Goal: Task Accomplishment & Management: Complete application form

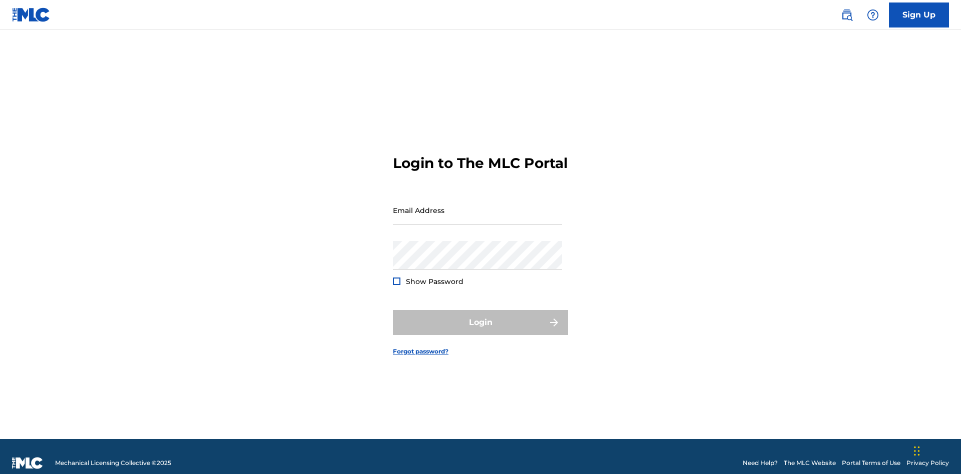
scroll to position [13, 0]
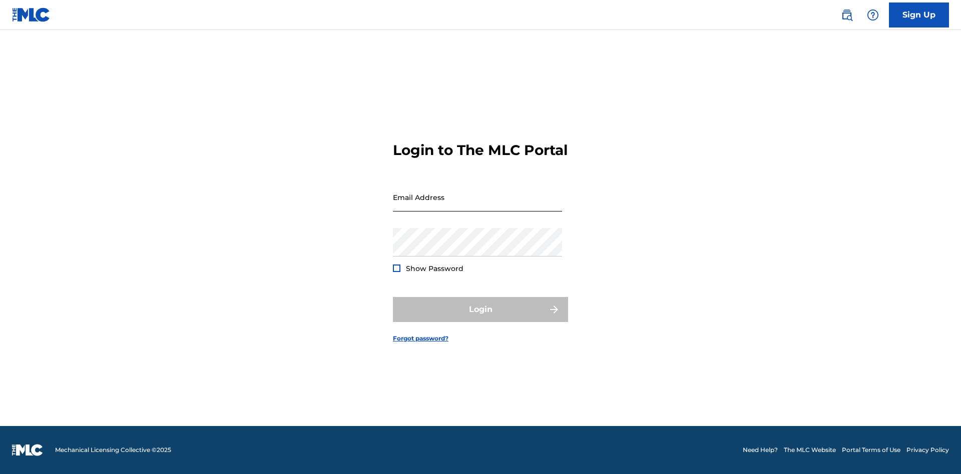
click at [477, 206] on input "Email Address" at bounding box center [477, 197] width 169 height 29
type input "[EMAIL_ADDRESS][DOMAIN_NAME]"
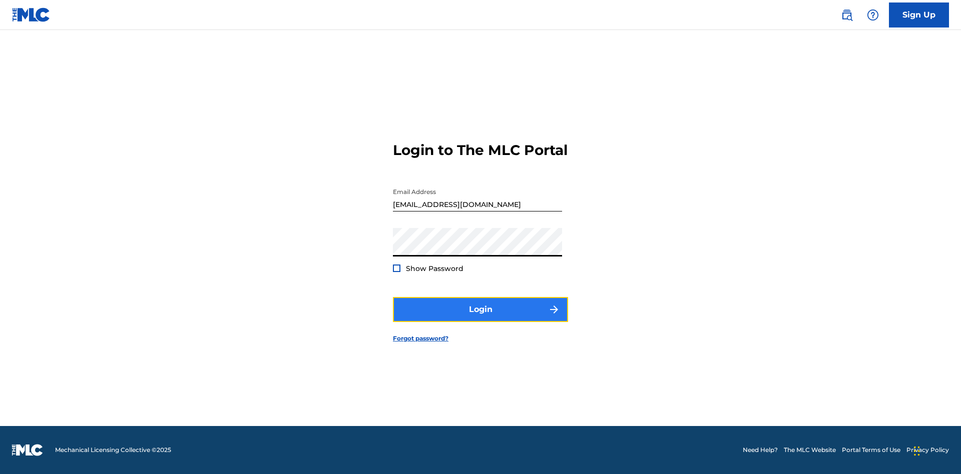
click at [480, 318] on button "Login" at bounding box center [480, 309] width 175 height 25
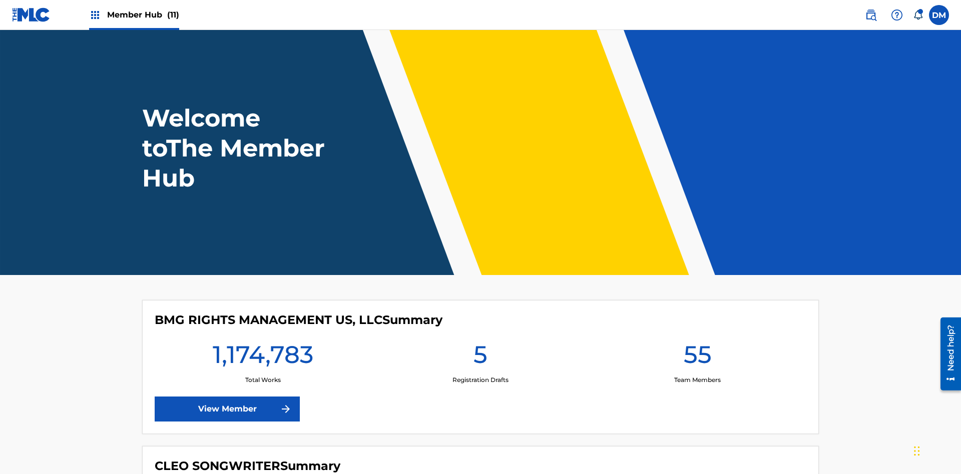
click at [143, 15] on span "Member Hub (11)" at bounding box center [143, 15] width 72 height 12
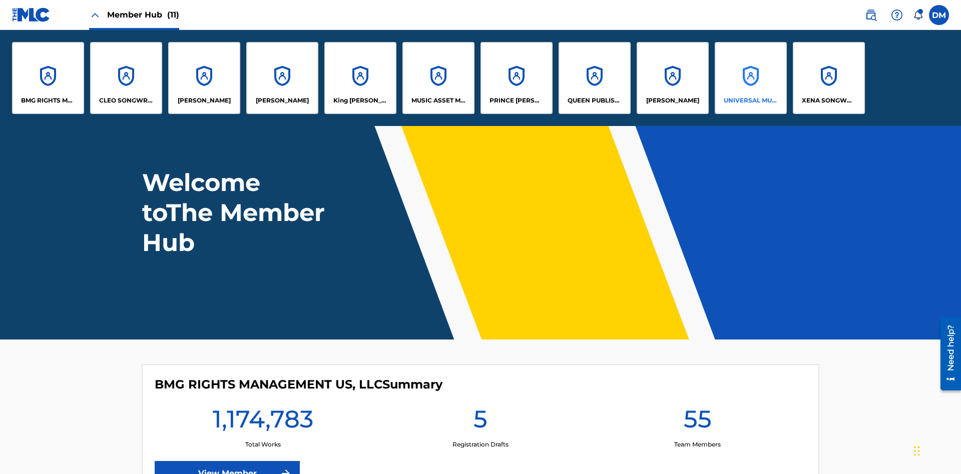
click at [750, 101] on p "UNIVERSAL MUSIC PUB GROUP" at bounding box center [751, 100] width 55 height 9
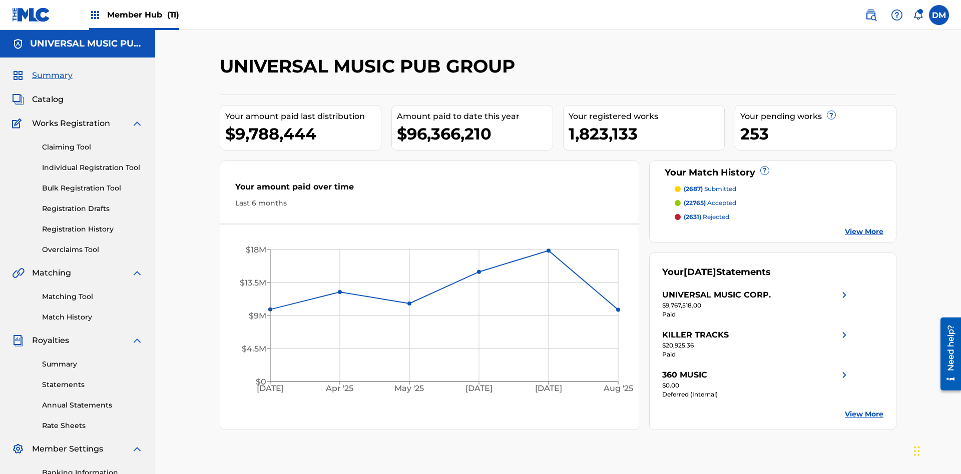
scroll to position [103, 0]
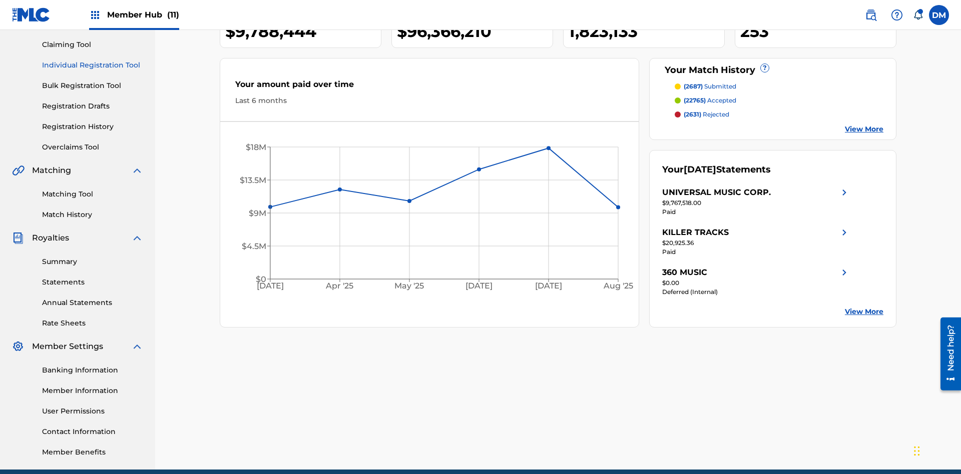
click at [93, 65] on link "Individual Registration Tool" at bounding box center [92, 65] width 101 height 11
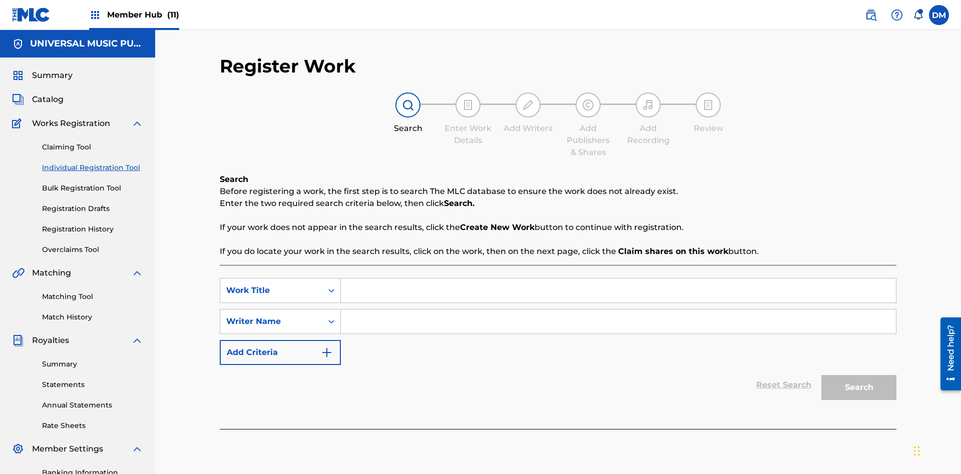
scroll to position [146, 0]
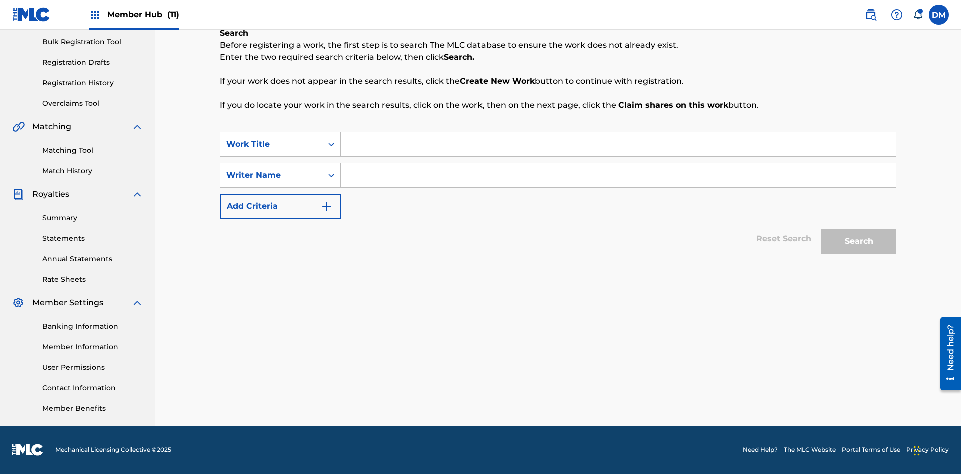
click at [618, 145] on input "Search Form" at bounding box center [618, 145] width 555 height 24
type input "My Favorite Dummy Music Work"
click at [618, 176] on input "Search Form" at bounding box center [618, 176] width 555 height 24
type input "QWERTYUIOP"
click at [859, 242] on button "Search" at bounding box center [858, 241] width 75 height 25
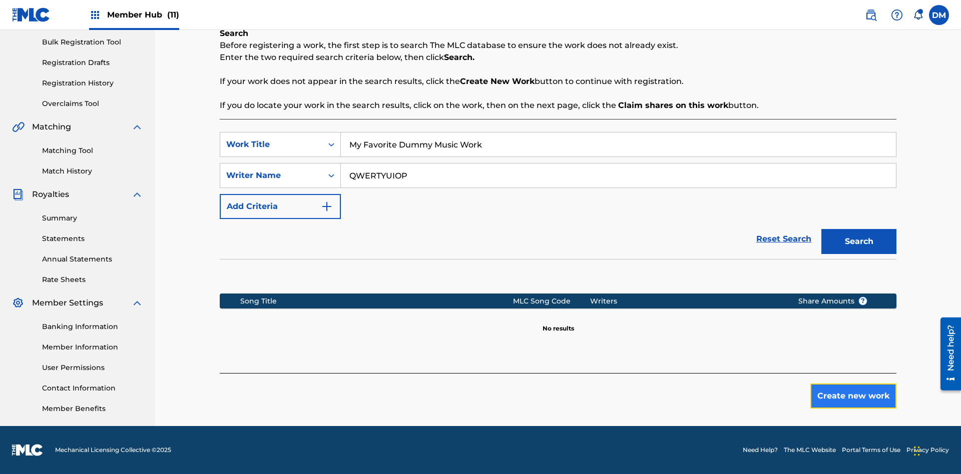
click at [853, 396] on button "Create new work" at bounding box center [853, 396] width 86 height 25
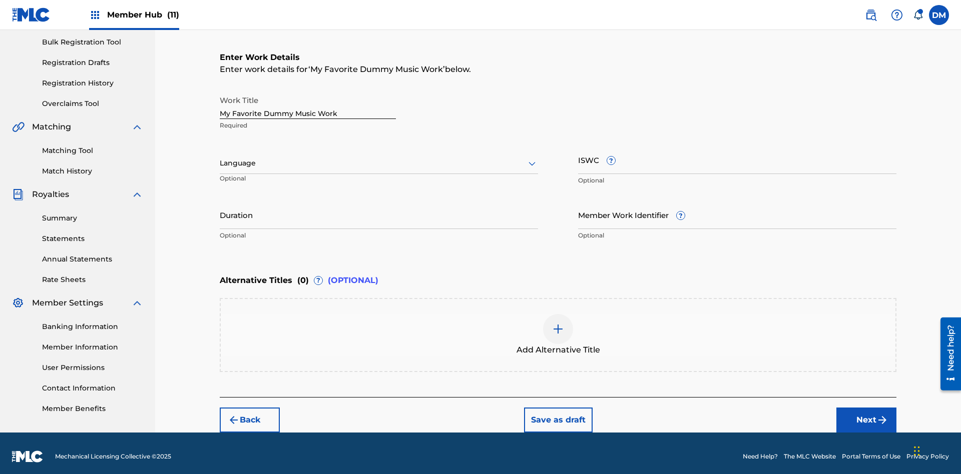
scroll to position [0, 0]
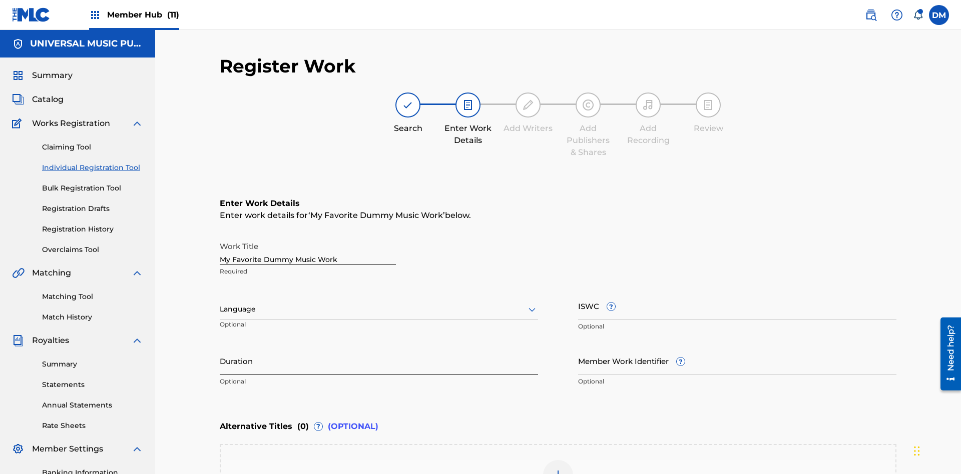
click at [379, 347] on input "Duration" at bounding box center [379, 361] width 318 height 29
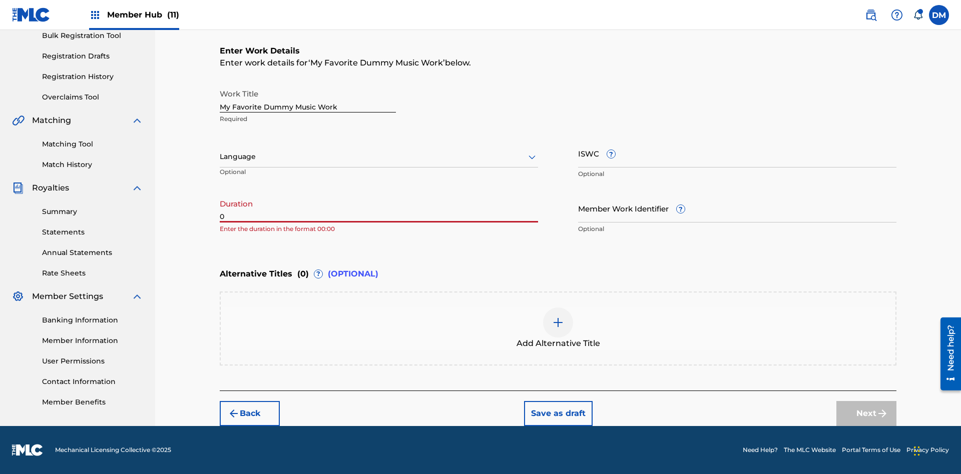
click at [379, 208] on input "0" at bounding box center [379, 208] width 318 height 29
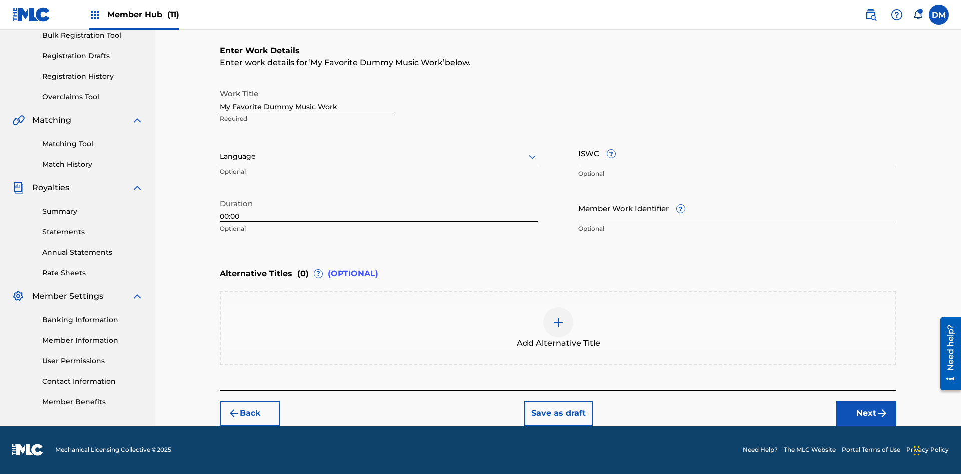
type input "00:00"
click at [532, 157] on icon at bounding box center [532, 157] width 12 height 12
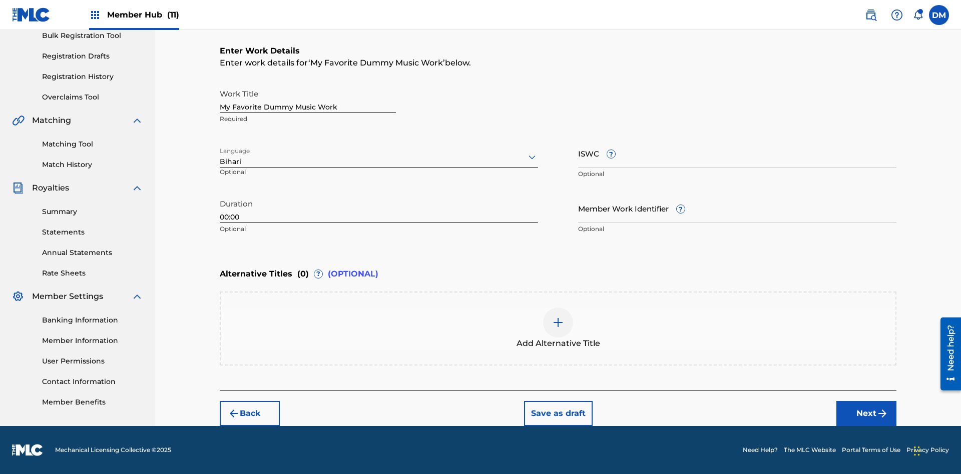
scroll to position [0, 0]
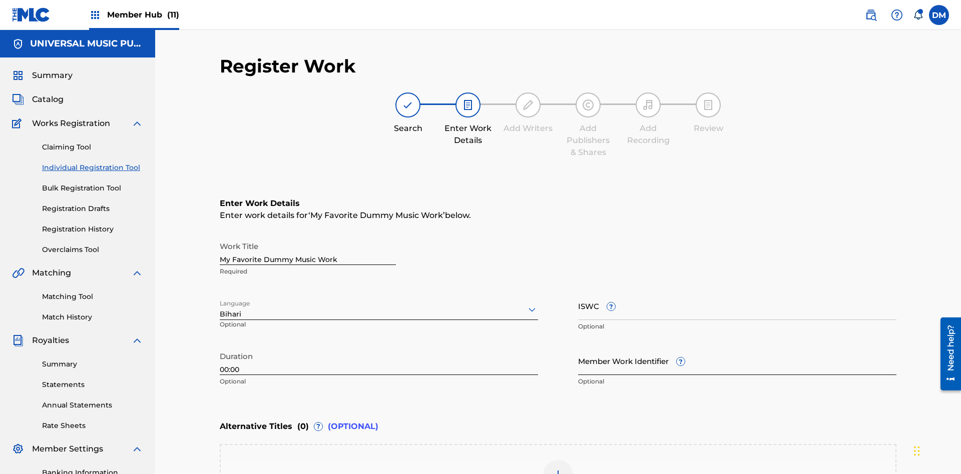
click at [737, 347] on input "Member Work Identifier ?" at bounding box center [737, 361] width 318 height 29
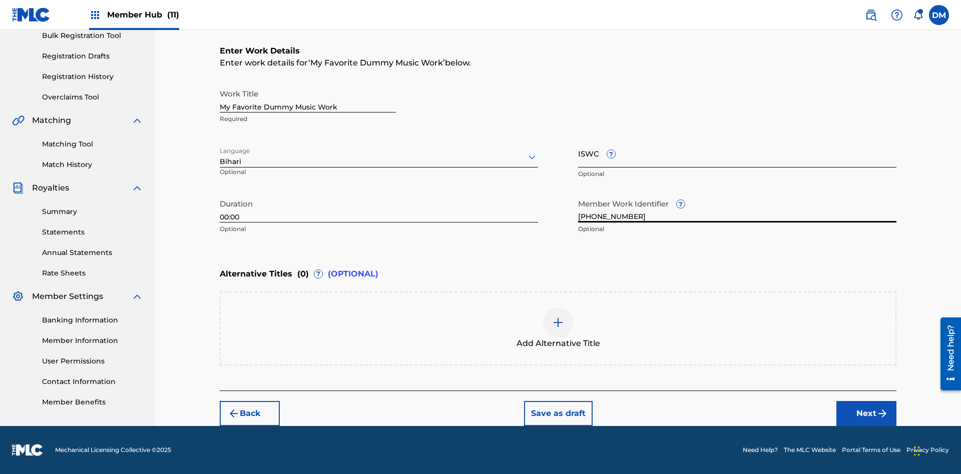
type input "[PHONE_NUMBER]"
click at [737, 153] on input "ISWC ?" at bounding box center [737, 153] width 318 height 29
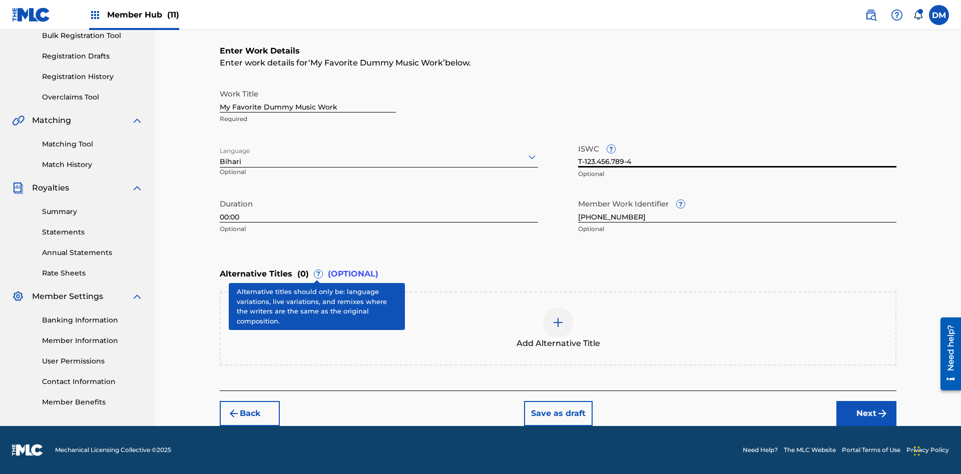
type input "T-123.456.789-4"
click at [558, 328] on img at bounding box center [558, 323] width 12 height 12
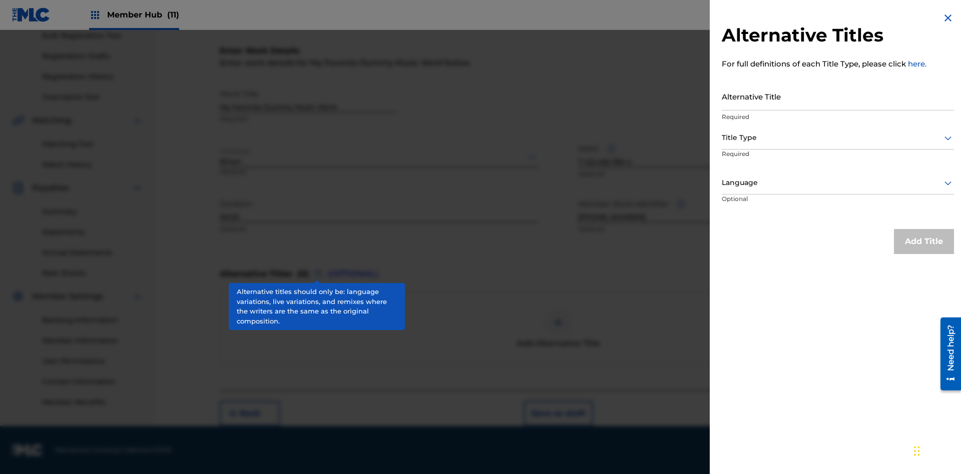
click at [838, 96] on input "Alternative Title" at bounding box center [838, 96] width 232 height 29
type input "Alt Title"
click at [838, 138] on div at bounding box center [838, 138] width 232 height 13
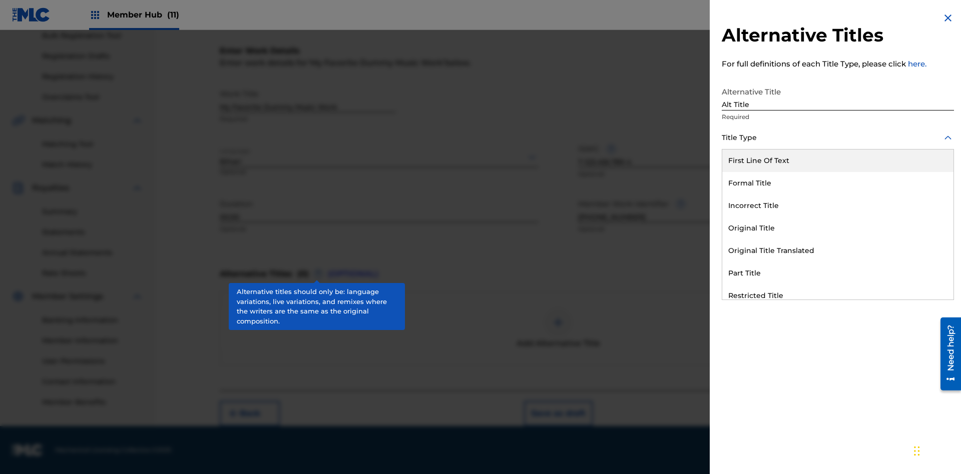
click at [838, 228] on div "Original Title" at bounding box center [837, 228] width 231 height 23
click at [838, 183] on div at bounding box center [838, 183] width 232 height 13
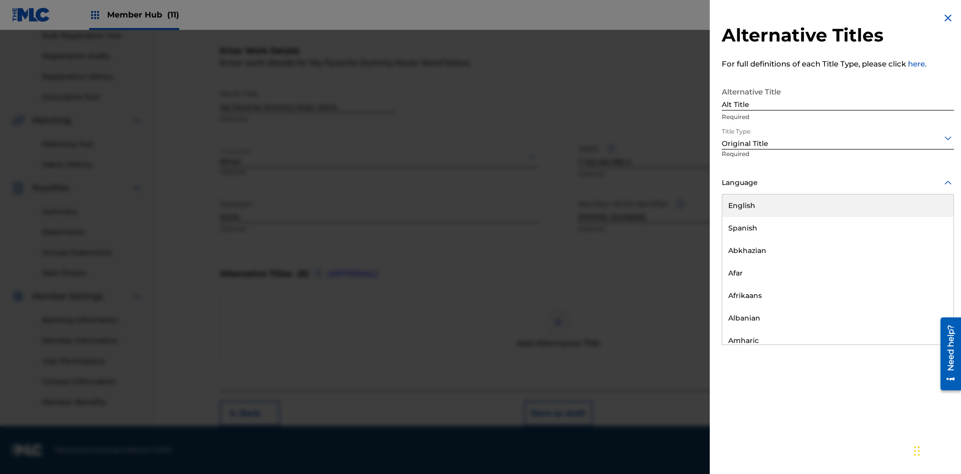
click at [924, 241] on button "Add Title" at bounding box center [924, 241] width 60 height 25
click at [558, 329] on div at bounding box center [558, 323] width 30 height 30
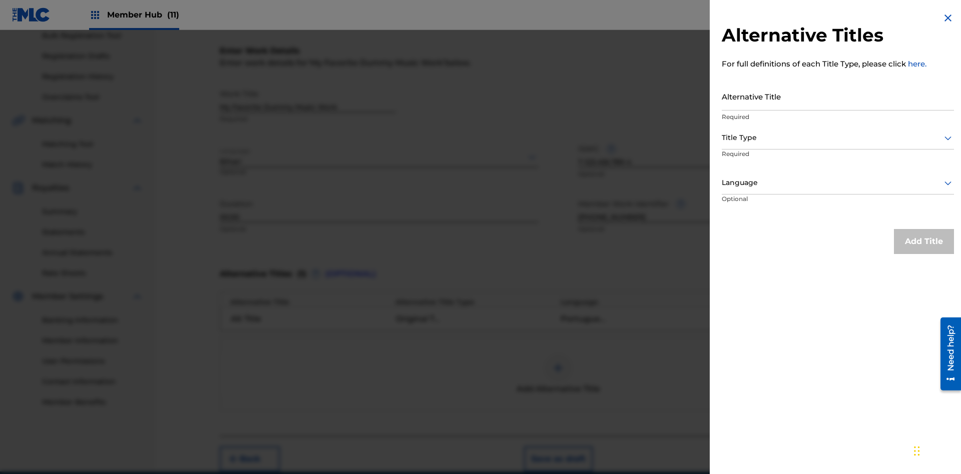
click at [838, 96] on input "Alternative Title" at bounding box center [838, 96] width 232 height 29
type input "New Title"
click at [838, 138] on div at bounding box center [838, 138] width 232 height 13
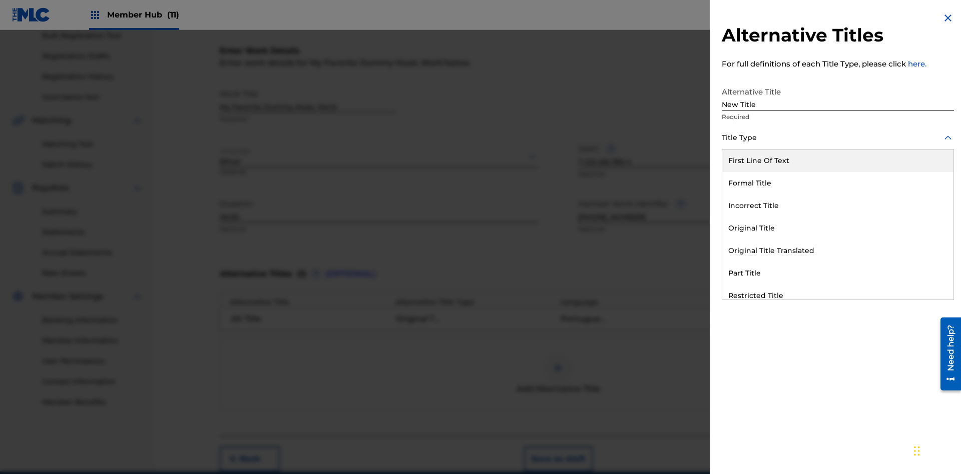
click at [838, 206] on div "Incorrect Title" at bounding box center [837, 206] width 231 height 23
click at [838, 183] on div at bounding box center [838, 183] width 232 height 13
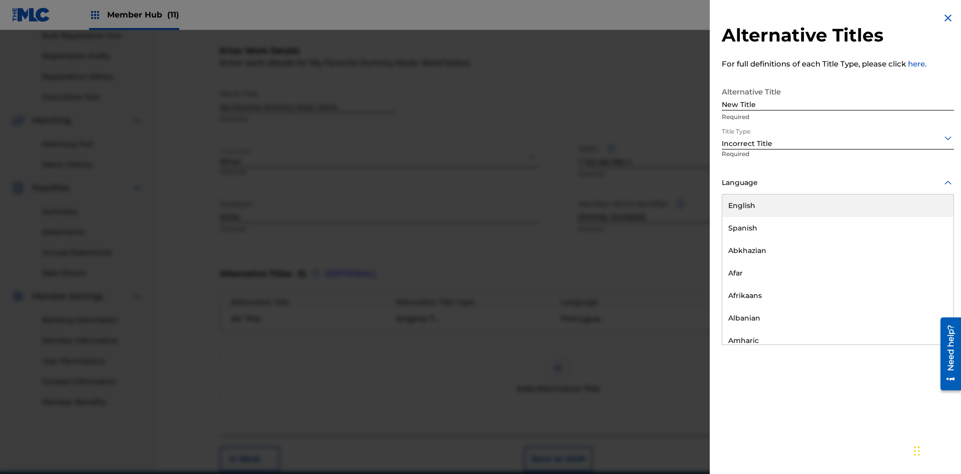
click at [838, 206] on div "English" at bounding box center [837, 206] width 231 height 23
click at [924, 241] on button "Add Title" at bounding box center [924, 241] width 60 height 25
click at [558, 353] on div at bounding box center [558, 368] width 30 height 30
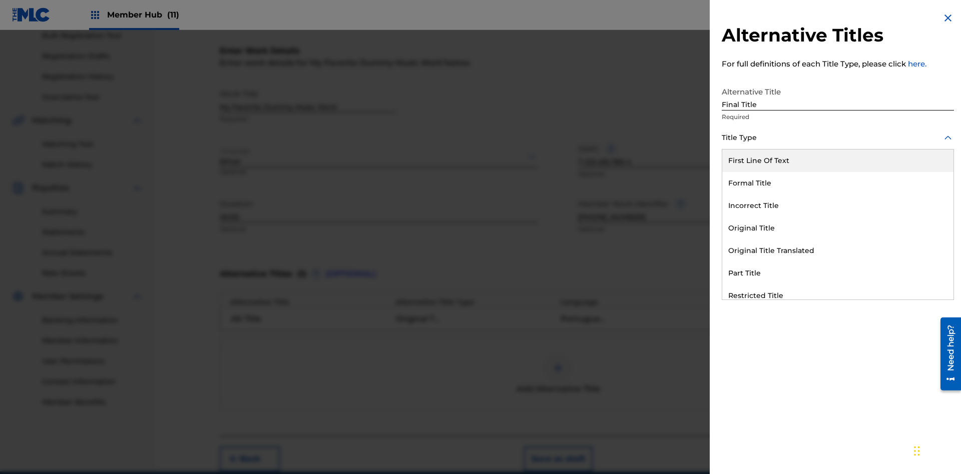
click at [838, 273] on div "Part Title" at bounding box center [837, 273] width 231 height 23
click at [838, 183] on div at bounding box center [838, 183] width 232 height 13
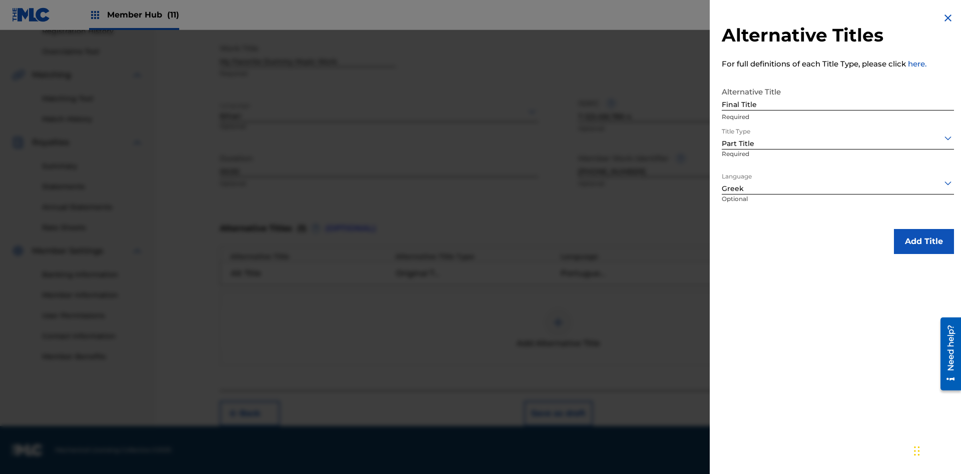
click at [924, 241] on button "Add Title" at bounding box center [924, 241] width 60 height 25
click at [866, 414] on button "Next" at bounding box center [866, 413] width 60 height 25
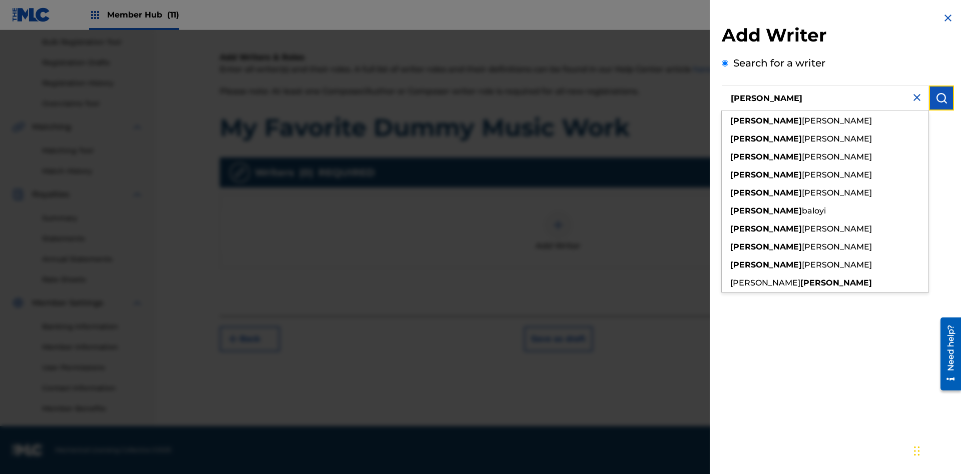
click at [941, 98] on img "submit" at bounding box center [941, 98] width 12 height 12
click at [725, 137] on input "Create a writer" at bounding box center [725, 133] width 7 height 7
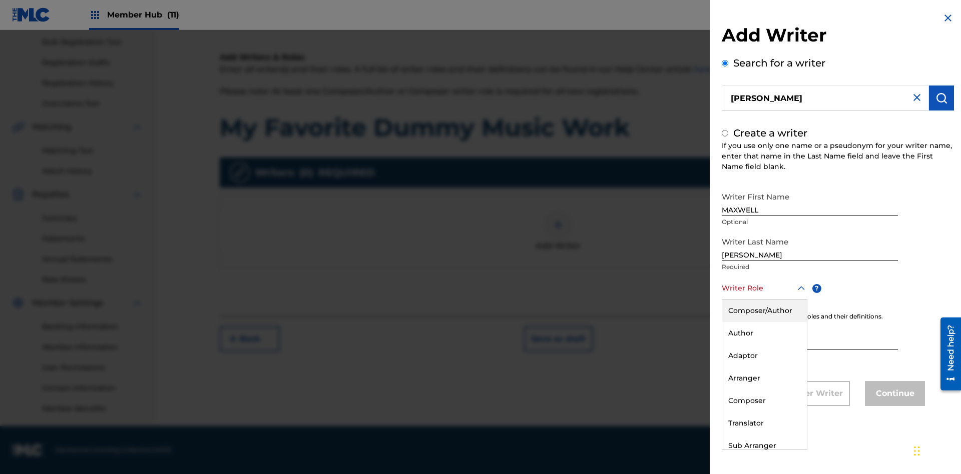
click at [764, 333] on div "Author" at bounding box center [764, 333] width 85 height 23
click at [893, 395] on button "Continue" at bounding box center [895, 393] width 60 height 25
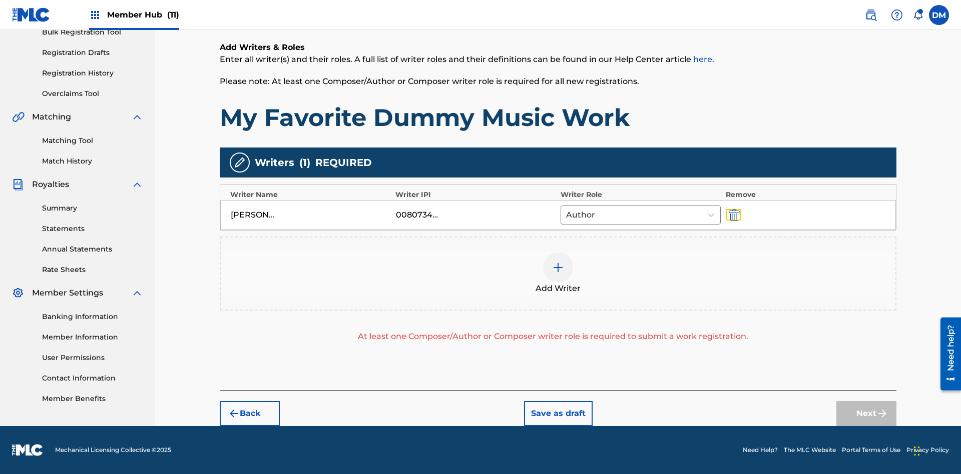
click at [733, 215] on img "submit" at bounding box center [734, 215] width 11 height 12
click at [558, 262] on img at bounding box center [558, 268] width 12 height 12
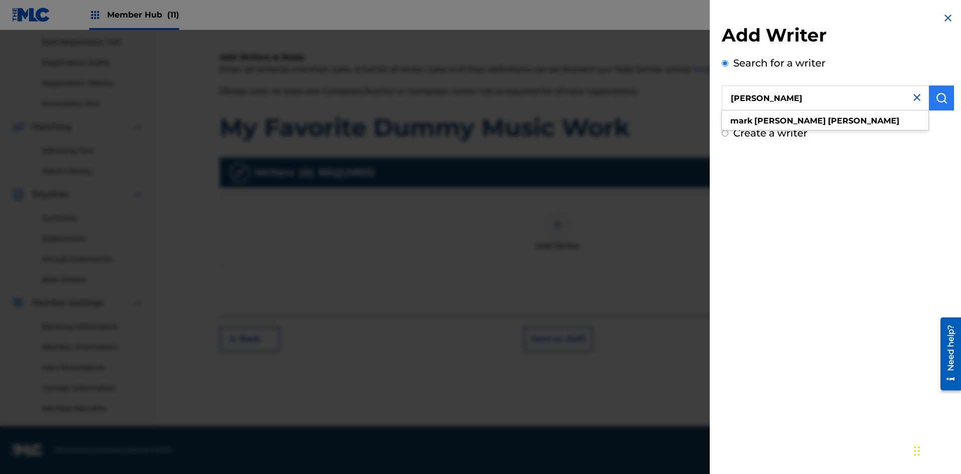
click at [941, 98] on img "submit" at bounding box center [941, 98] width 12 height 12
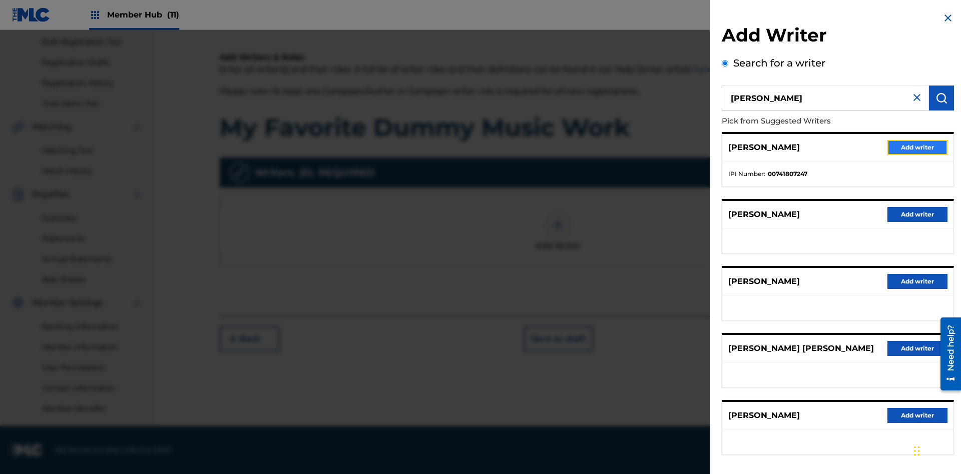
click at [917, 147] on button "Add writer" at bounding box center [917, 147] width 60 height 15
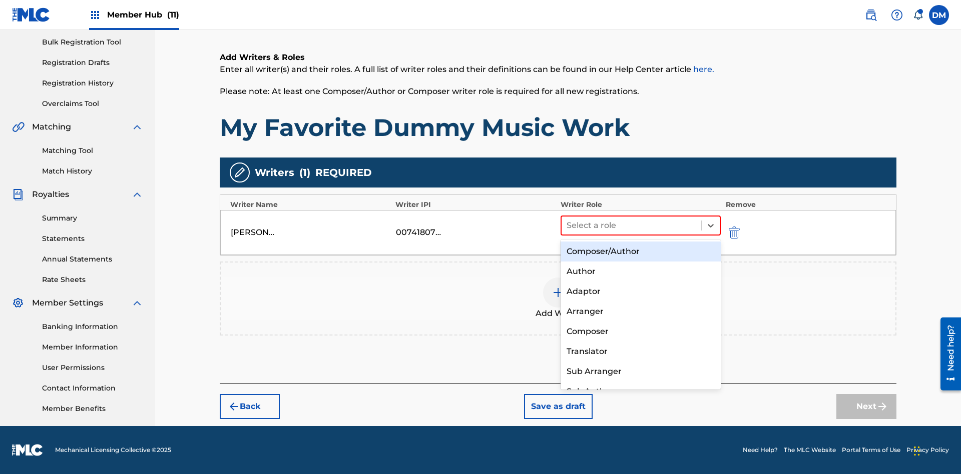
click at [640, 351] on div "Translator" at bounding box center [640, 352] width 160 height 20
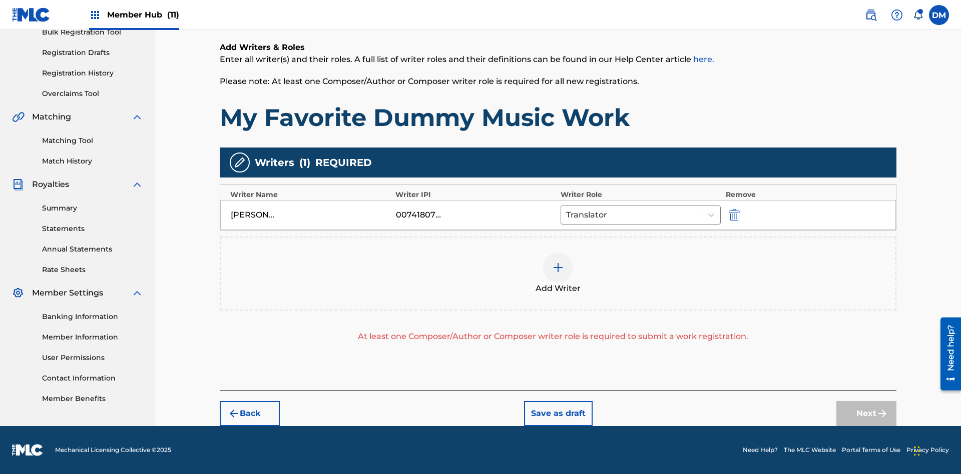
click at [558, 274] on div at bounding box center [558, 268] width 30 height 30
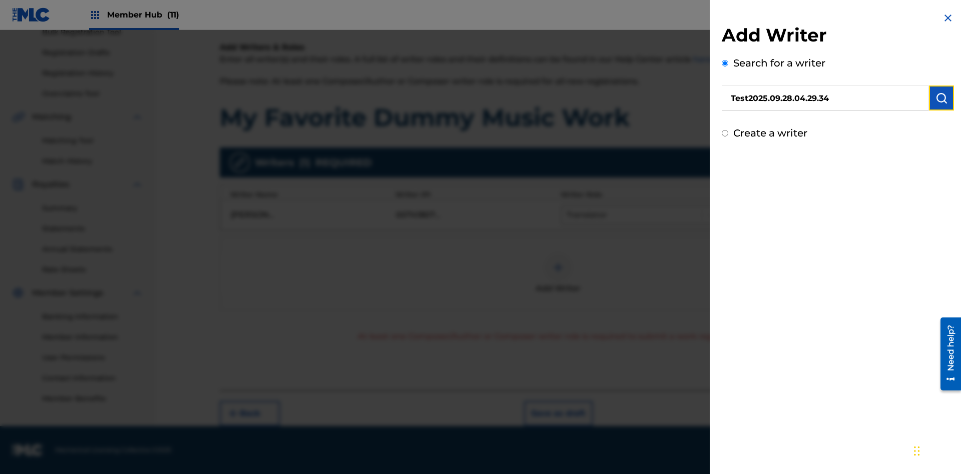
click at [941, 98] on img "submit" at bounding box center [941, 98] width 12 height 12
click at [725, 137] on input "Create a writer" at bounding box center [725, 133] width 7 height 7
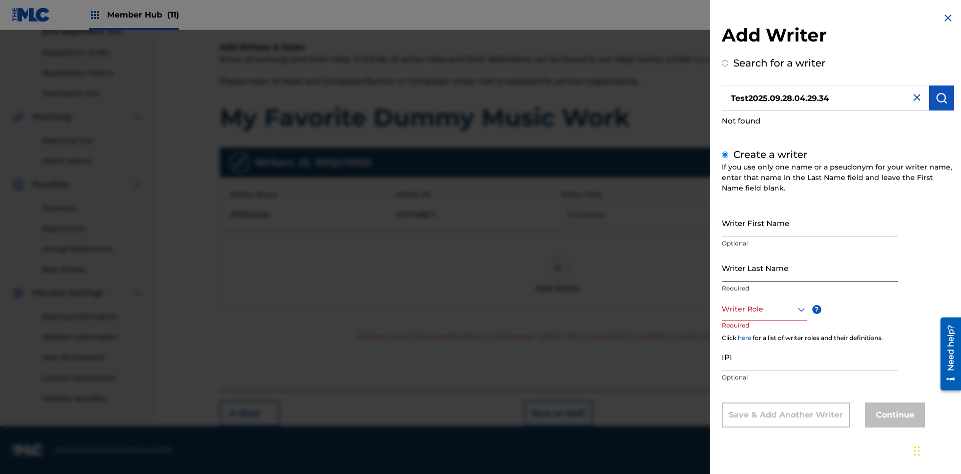
click at [810, 223] on input "Writer First Name" at bounding box center [810, 223] width 176 height 29
click at [810, 268] on input "Writer Last Name" at bounding box center [810, 268] width 176 height 29
click at [764, 309] on div at bounding box center [765, 309] width 86 height 13
click at [810, 358] on input "IPI" at bounding box center [810, 357] width 176 height 29
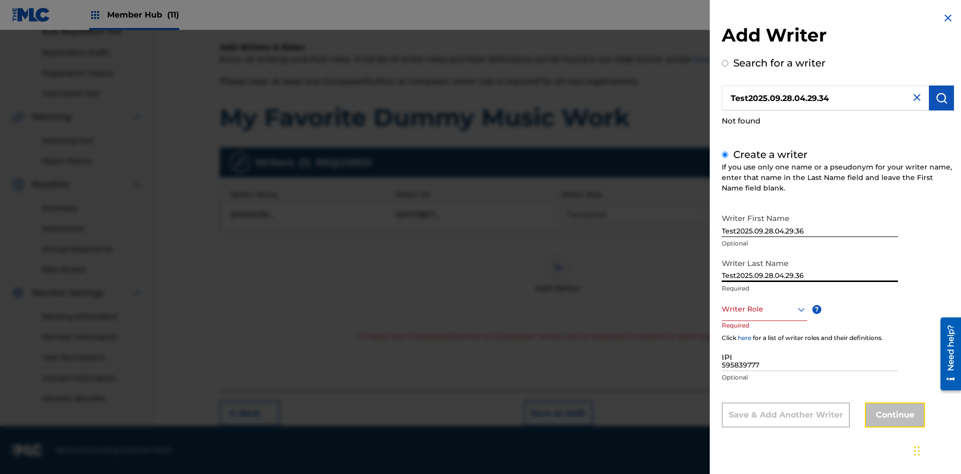
click at [893, 416] on button "Continue" at bounding box center [895, 415] width 60 height 25
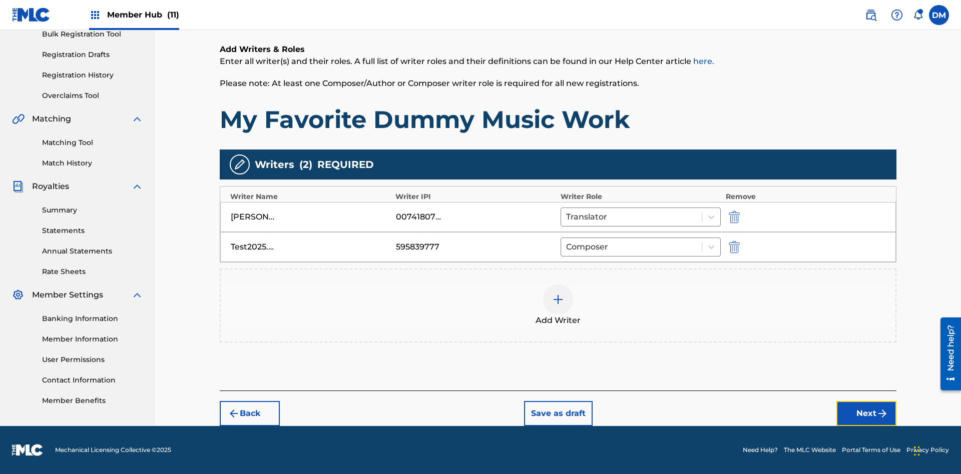
click at [866, 414] on button "Next" at bounding box center [866, 413] width 60 height 25
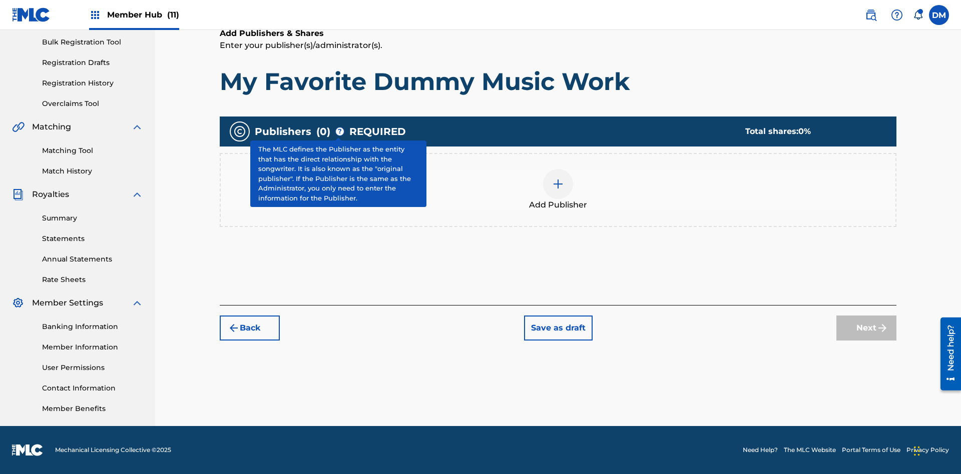
click at [558, 184] on img at bounding box center [558, 184] width 12 height 12
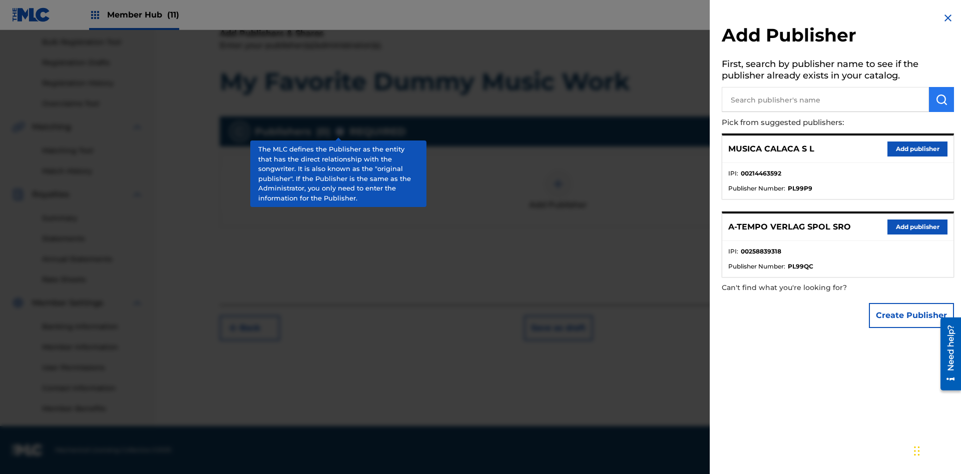
click at [825, 100] on input "text" at bounding box center [825, 99] width 207 height 25
type input "Test2025.09.28.04.30.00"
click at [941, 100] on img "submit" at bounding box center [941, 100] width 12 height 12
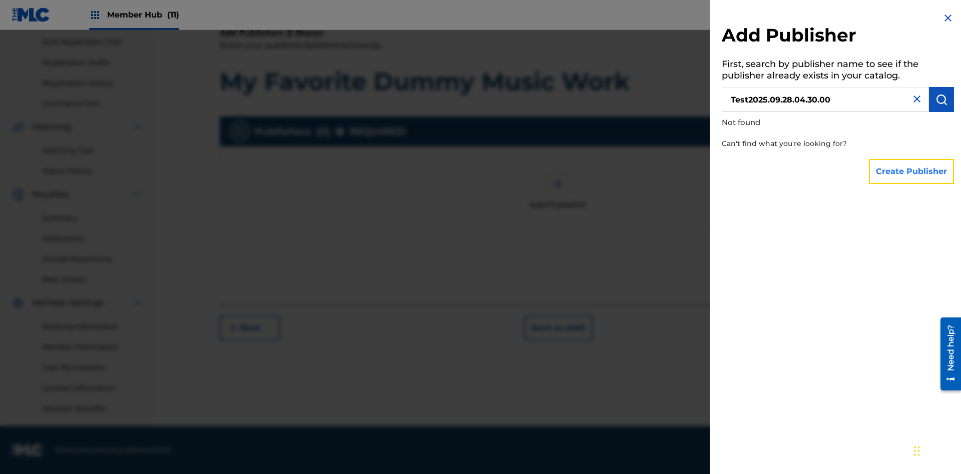
click at [912, 171] on button "Create Publisher" at bounding box center [911, 171] width 85 height 25
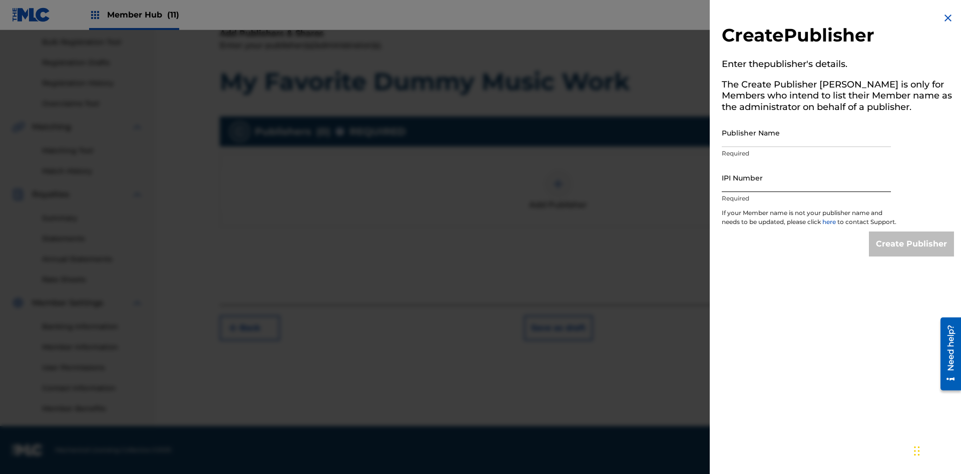
click at [806, 133] on input "Publisher Name" at bounding box center [806, 133] width 169 height 29
click at [806, 178] on input "IPI Number" at bounding box center [806, 178] width 169 height 29
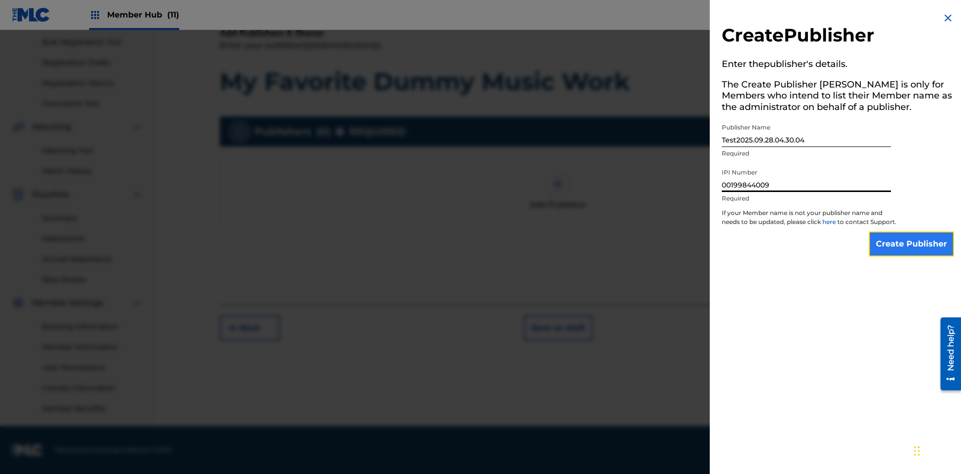
click at [912, 253] on input "Create Publisher" at bounding box center [911, 244] width 85 height 25
click at [912, 232] on input "Create Publisher" at bounding box center [911, 244] width 85 height 25
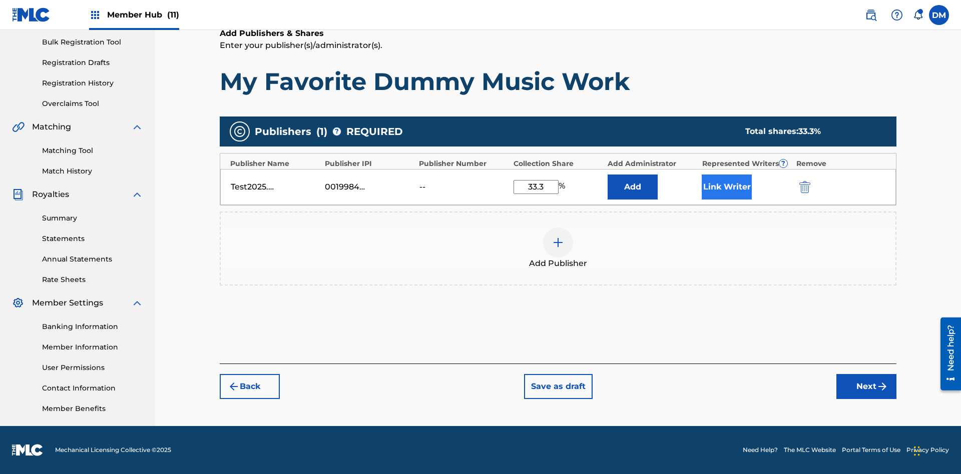
type input "33.3"
click at [727, 187] on button "Link Writer" at bounding box center [727, 187] width 50 height 25
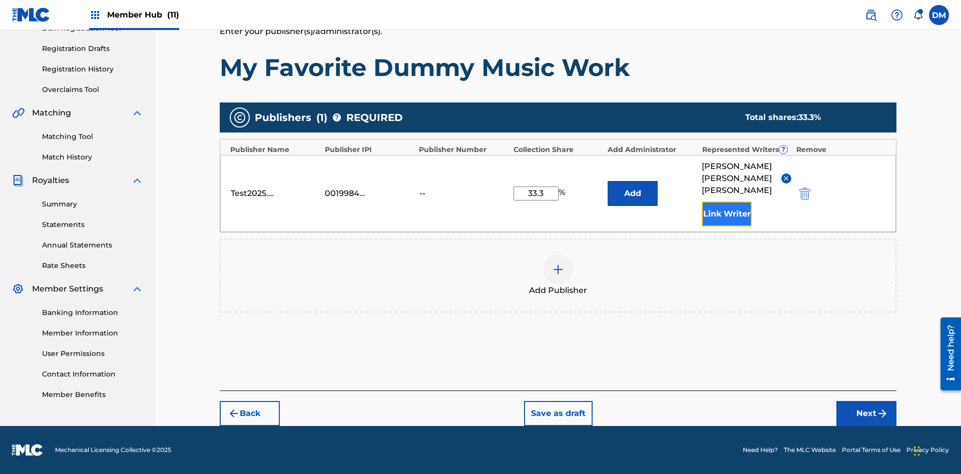
click at [727, 214] on button "Link Writer" at bounding box center [727, 214] width 50 height 25
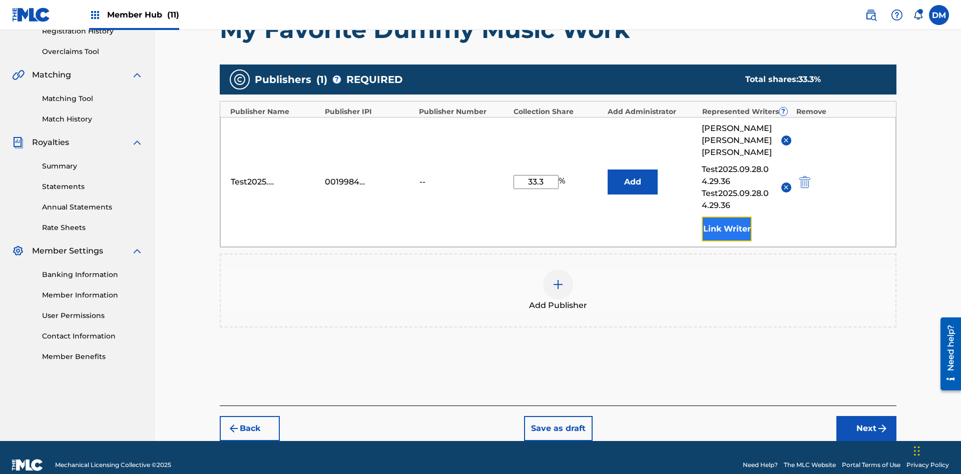
click at [727, 217] on button "Link Writer" at bounding box center [727, 229] width 50 height 25
click at [558, 279] on img at bounding box center [558, 285] width 12 height 12
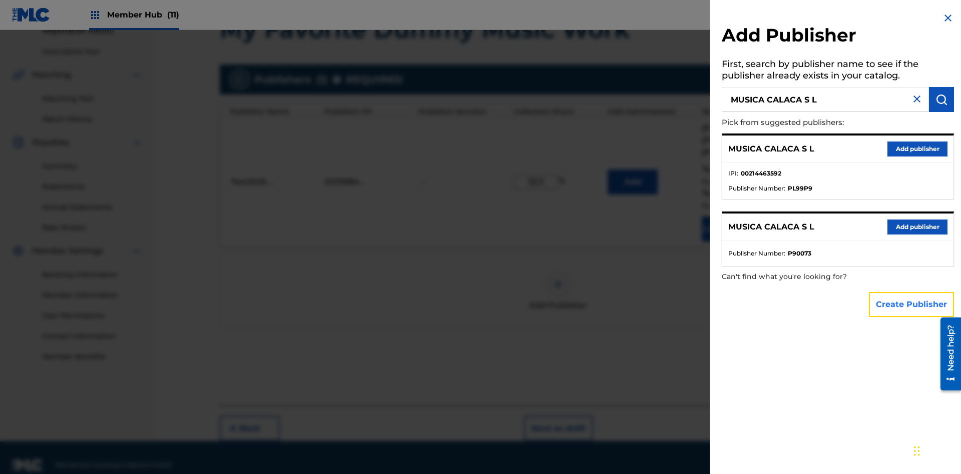
click at [912, 304] on button "Create Publisher" at bounding box center [911, 304] width 85 height 25
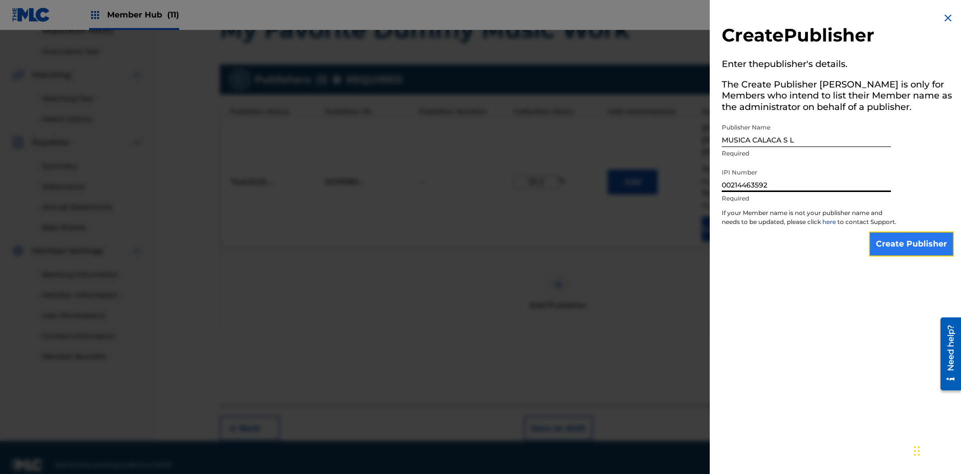
click at [912, 253] on input "Create Publisher" at bounding box center [911, 244] width 85 height 25
click at [912, 232] on input "Create Publisher" at bounding box center [911, 244] width 85 height 25
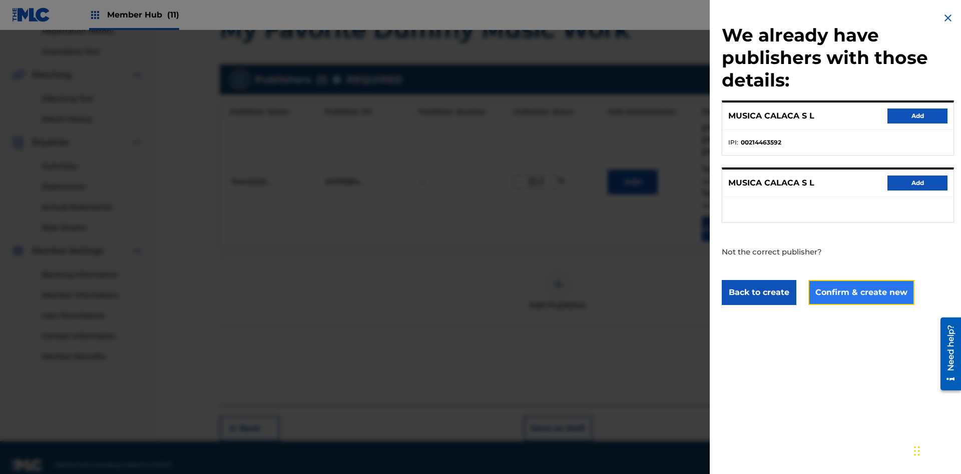
click at [860, 292] on button "Confirm & create new" at bounding box center [861, 292] width 106 height 25
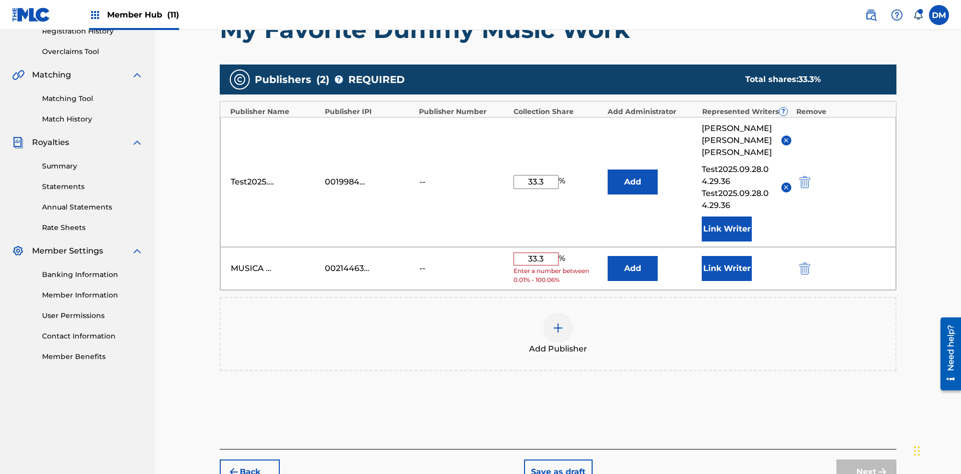
scroll to position [237, 0]
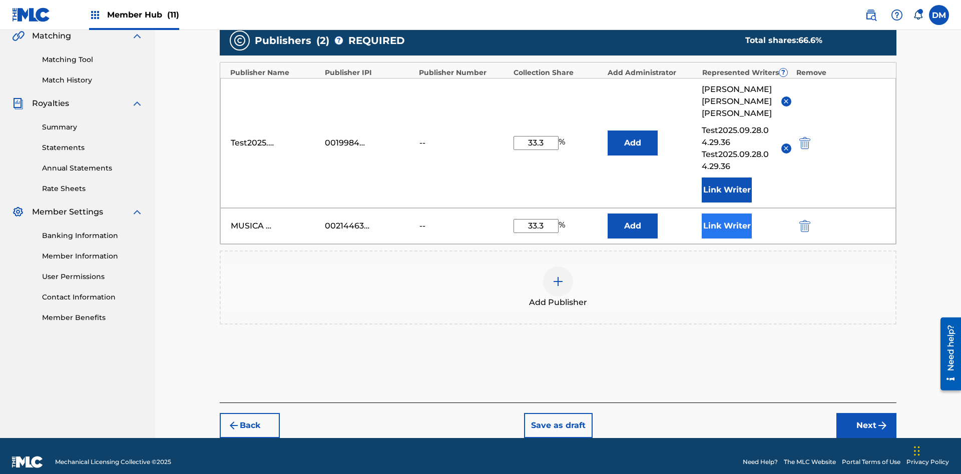
type input "33.3"
click at [727, 214] on button "Link Writer" at bounding box center [727, 226] width 50 height 25
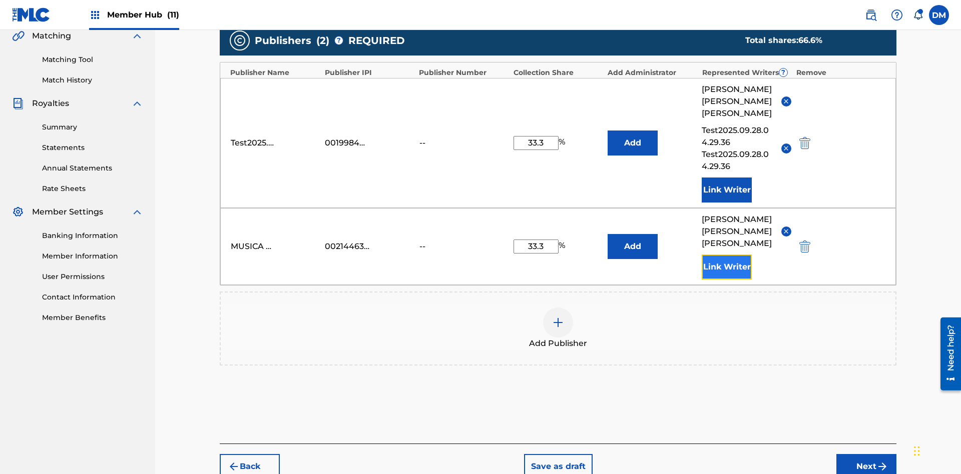
click at [727, 255] on button "Link Writer" at bounding box center [727, 267] width 50 height 25
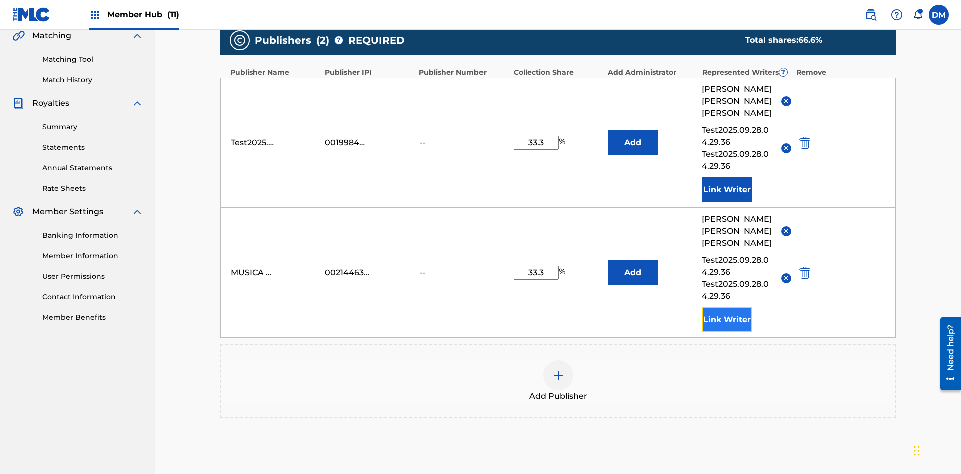
click at [727, 308] on button "Link Writer" at bounding box center [727, 320] width 50 height 25
click at [558, 370] on img at bounding box center [558, 376] width 12 height 12
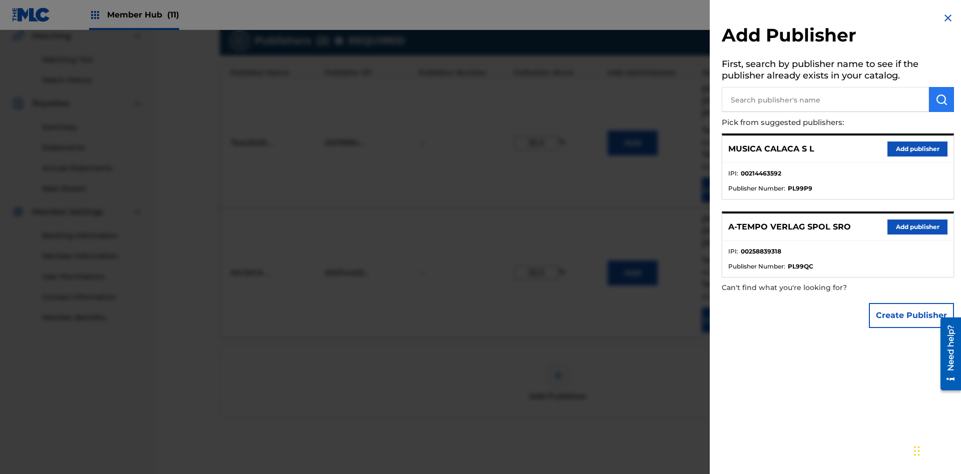
click at [825, 100] on input "text" at bounding box center [825, 99] width 207 height 25
type input "Test2025.09.28.04.30.53"
click at [941, 100] on img "submit" at bounding box center [941, 100] width 12 height 12
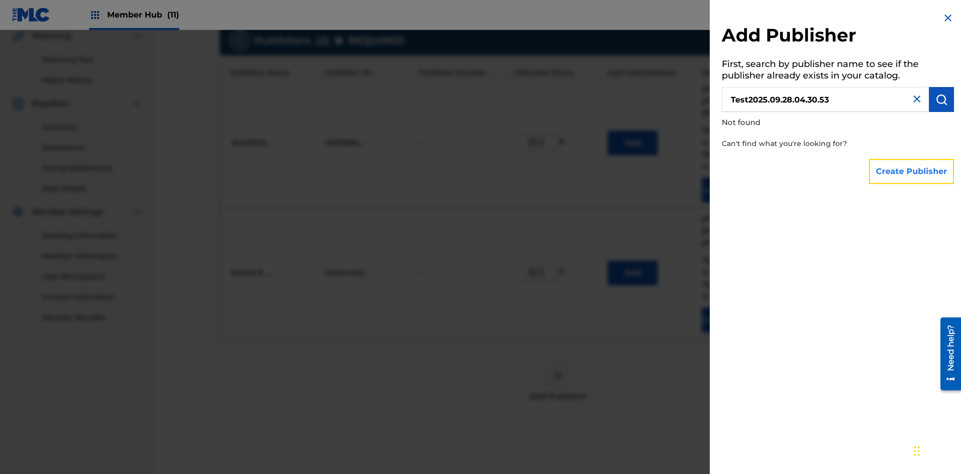
click at [912, 171] on button "Create Publisher" at bounding box center [911, 171] width 85 height 25
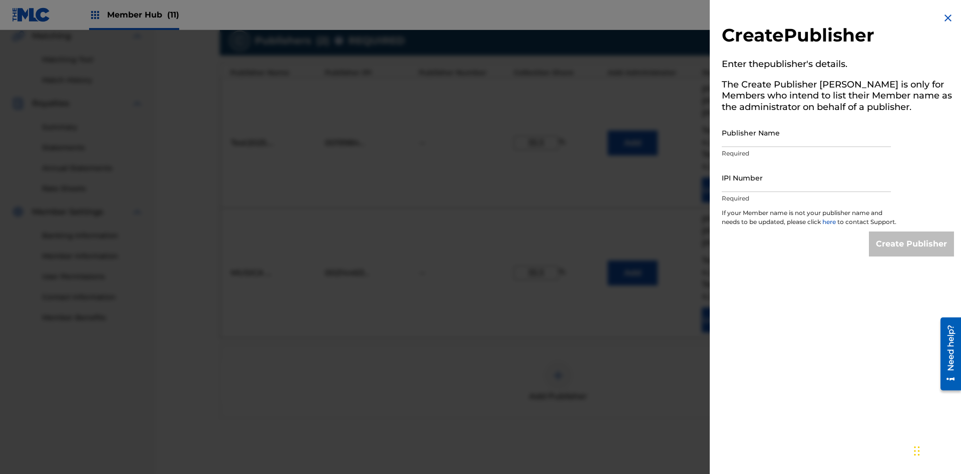
click at [806, 133] on input "Publisher Name" at bounding box center [806, 133] width 169 height 29
click at [806, 178] on input "IPI Number" at bounding box center [806, 178] width 169 height 29
click at [912, 253] on input "Create Publisher" at bounding box center [911, 244] width 85 height 25
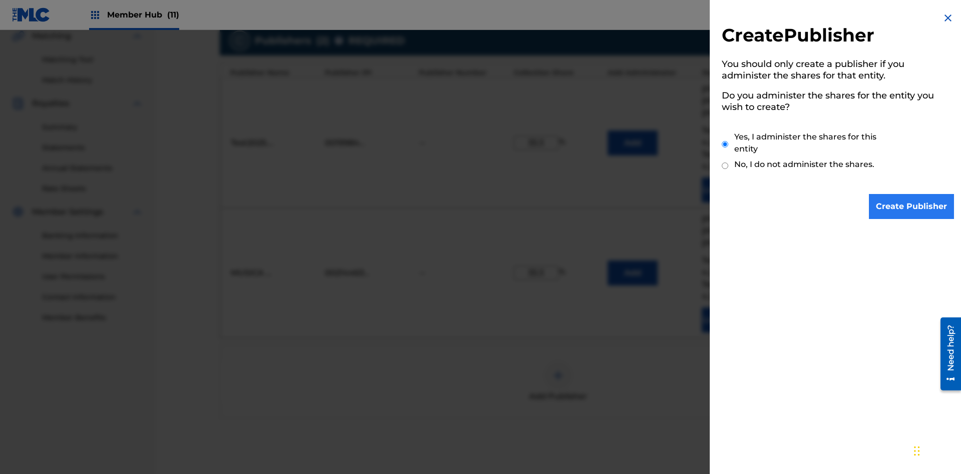
click at [725, 144] on input "Yes, I administer the shares for this entity" at bounding box center [725, 145] width 7 height 22
click at [912, 207] on input "Create Publisher" at bounding box center [911, 206] width 85 height 25
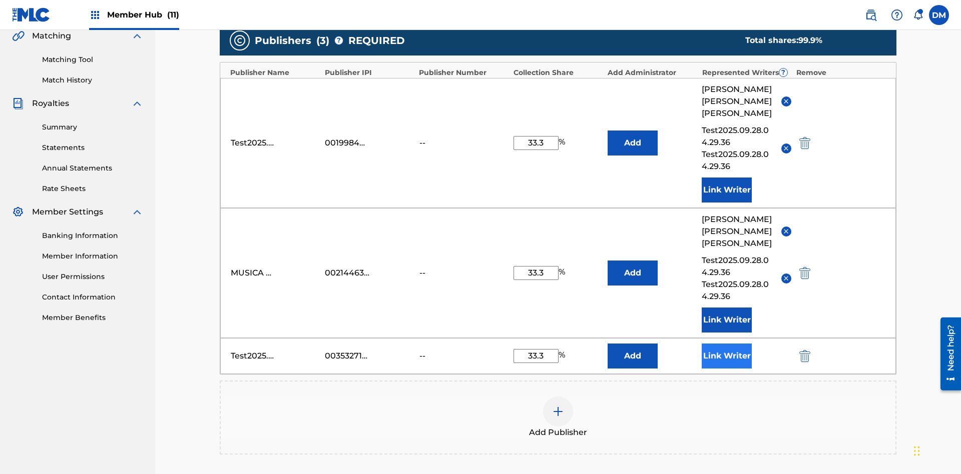
click at [727, 344] on button "Link Writer" at bounding box center [727, 356] width 50 height 25
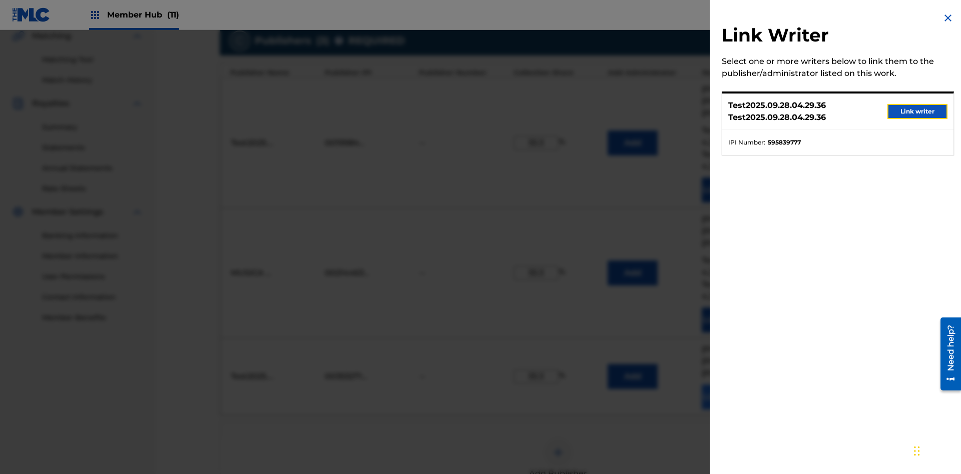
click at [917, 112] on button "Link writer" at bounding box center [917, 111] width 60 height 15
click at [727, 385] on button "Link Writer" at bounding box center [727, 397] width 50 height 25
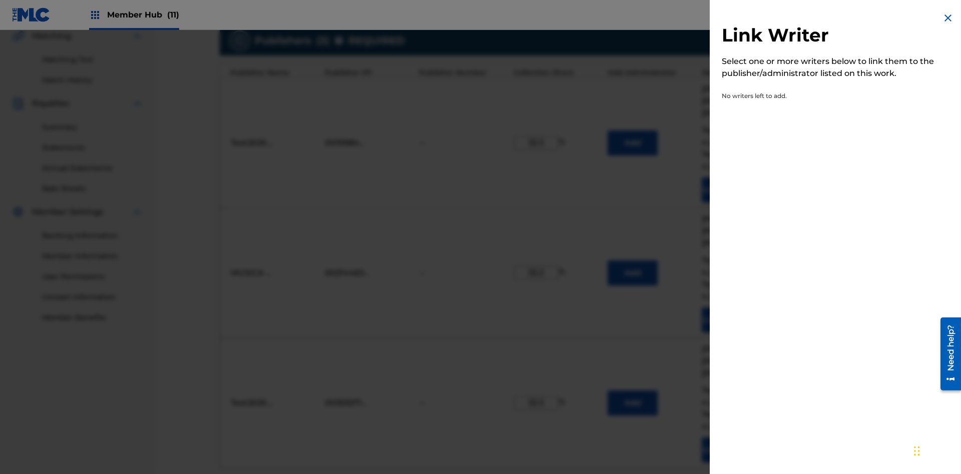
click at [948, 18] on img at bounding box center [948, 18] width 12 height 12
click at [803, 397] on img "submit" at bounding box center [804, 403] width 11 height 12
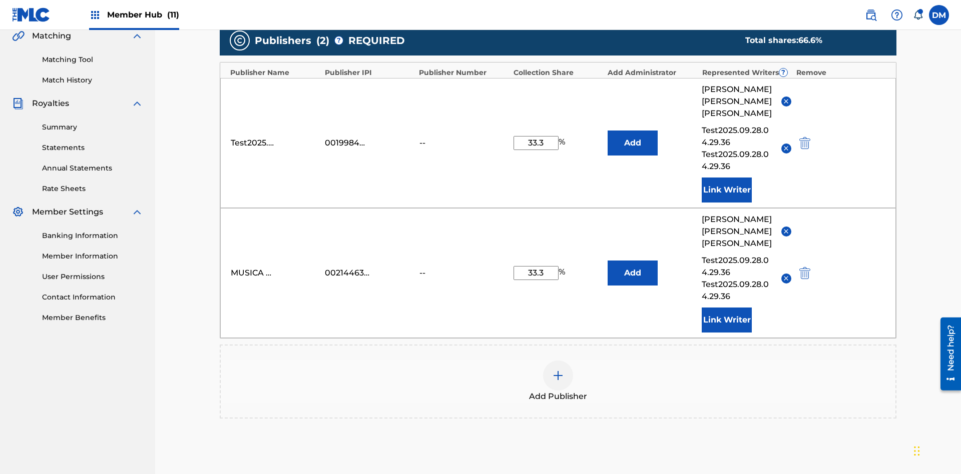
click at [558, 370] on img at bounding box center [558, 376] width 12 height 12
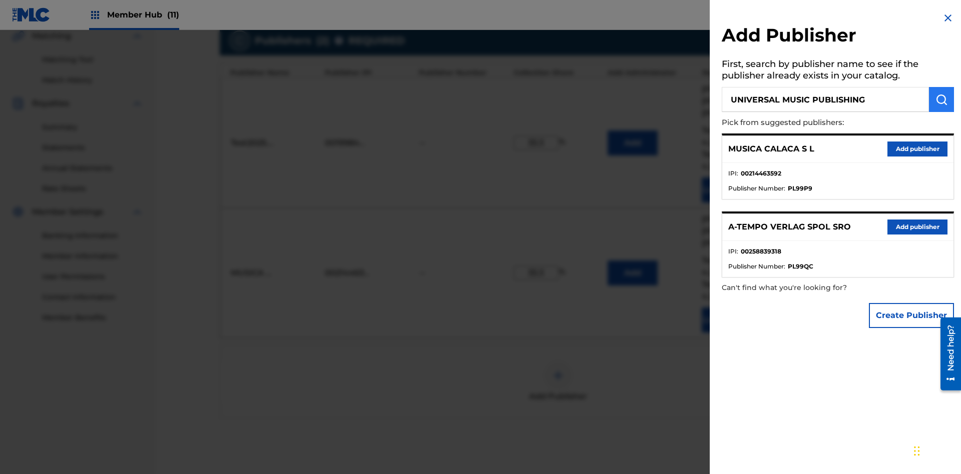
type input "UNIVERSAL MUSIC PUBLISHING"
click at [941, 100] on img "submit" at bounding box center [941, 100] width 12 height 12
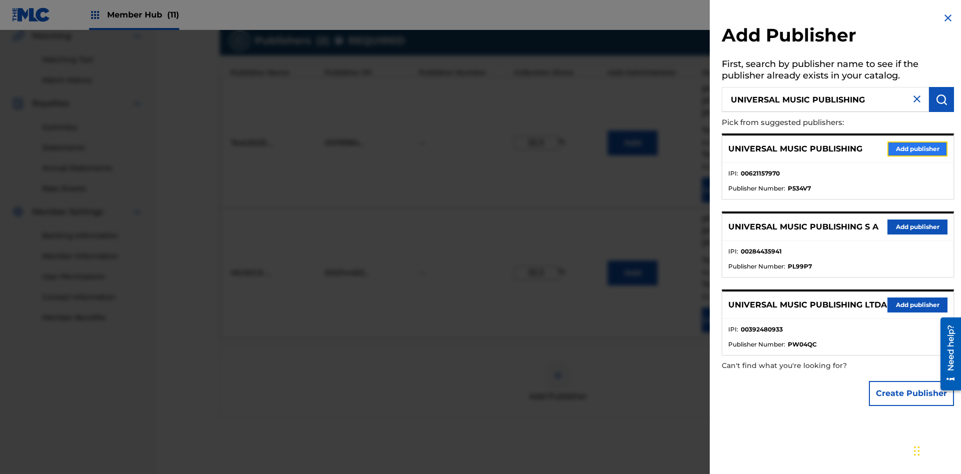
click at [917, 149] on button "Add publisher" at bounding box center [917, 149] width 60 height 15
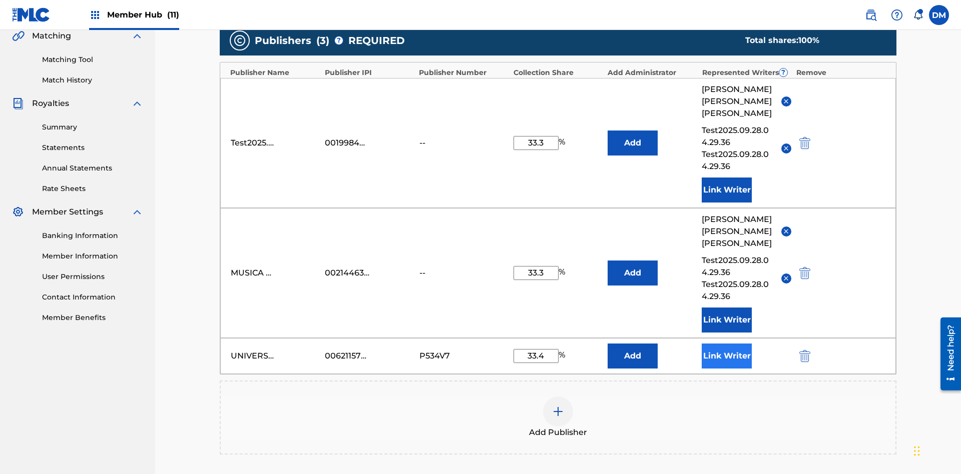
type input "33.4"
click at [727, 344] on button "Link Writer" at bounding box center [727, 356] width 50 height 25
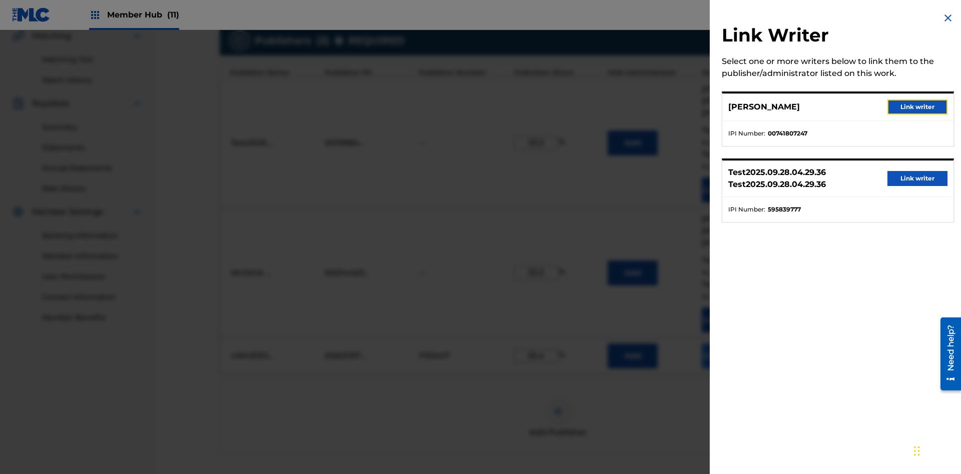
click at [917, 107] on button "Link writer" at bounding box center [917, 107] width 60 height 15
click at [727, 344] on button "Link Writer" at bounding box center [727, 356] width 50 height 25
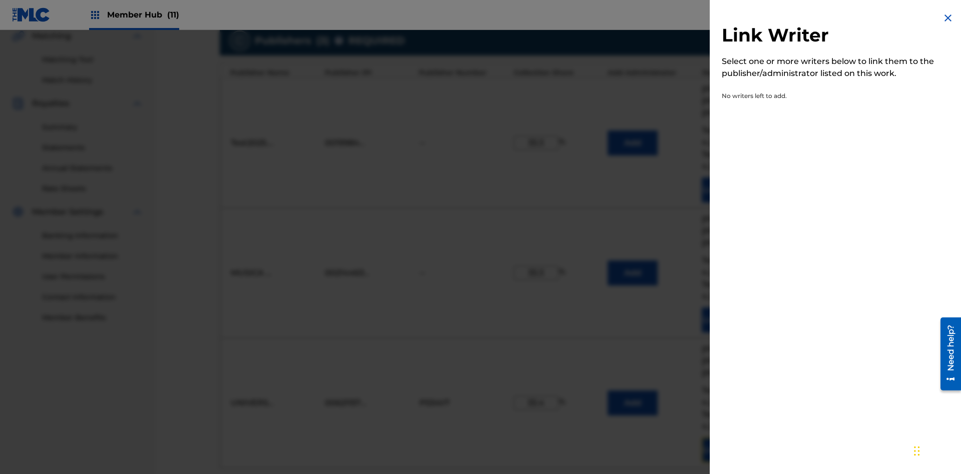
click at [948, 18] on img at bounding box center [948, 18] width 12 height 12
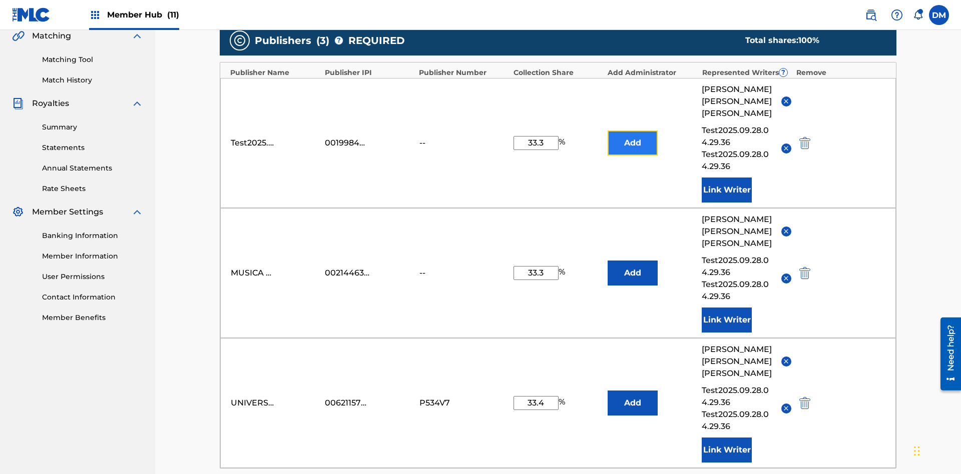
click at [633, 131] on button "Add" at bounding box center [633, 143] width 50 height 25
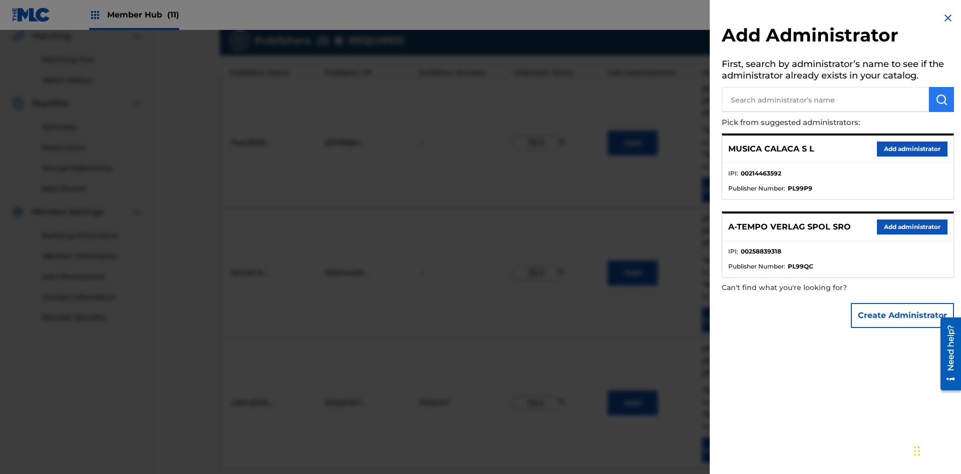
click at [825, 100] on input "text" at bounding box center [825, 99] width 207 height 25
click at [941, 100] on img "submit" at bounding box center [941, 100] width 12 height 12
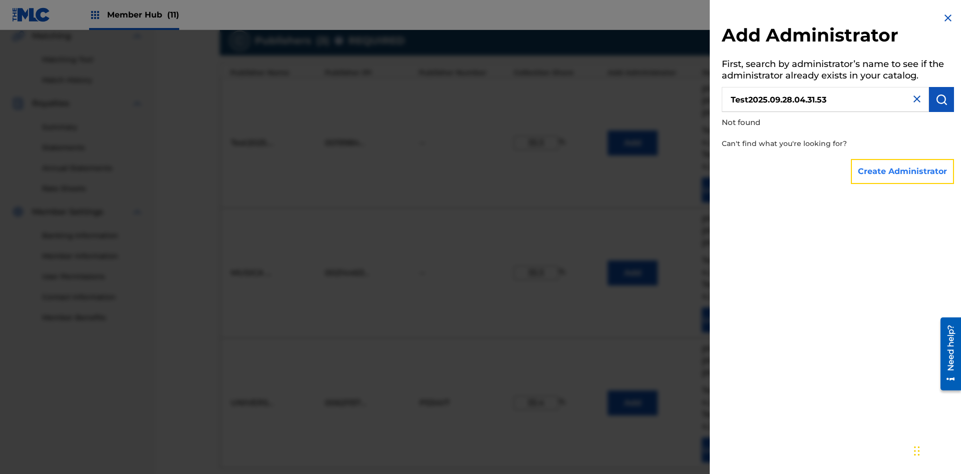
click at [903, 171] on button "Create Administrator" at bounding box center [902, 171] width 103 height 25
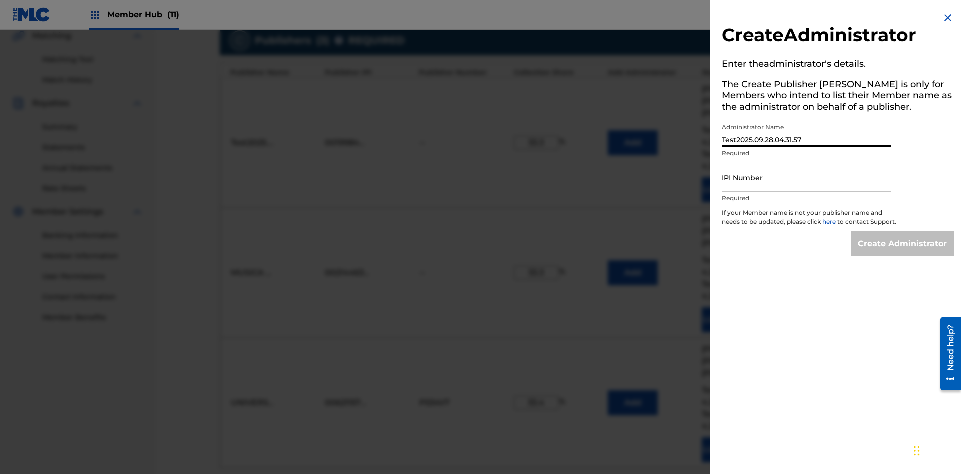
click at [806, 178] on input "IPI Number" at bounding box center [806, 178] width 169 height 29
click at [903, 253] on input "Create Administrator" at bounding box center [902, 244] width 103 height 25
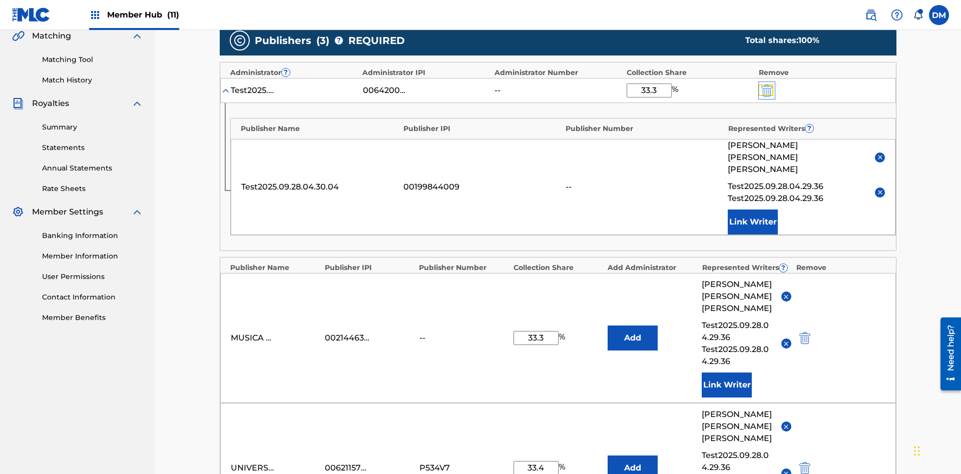
click at [766, 85] on img "submit" at bounding box center [766, 91] width 11 height 12
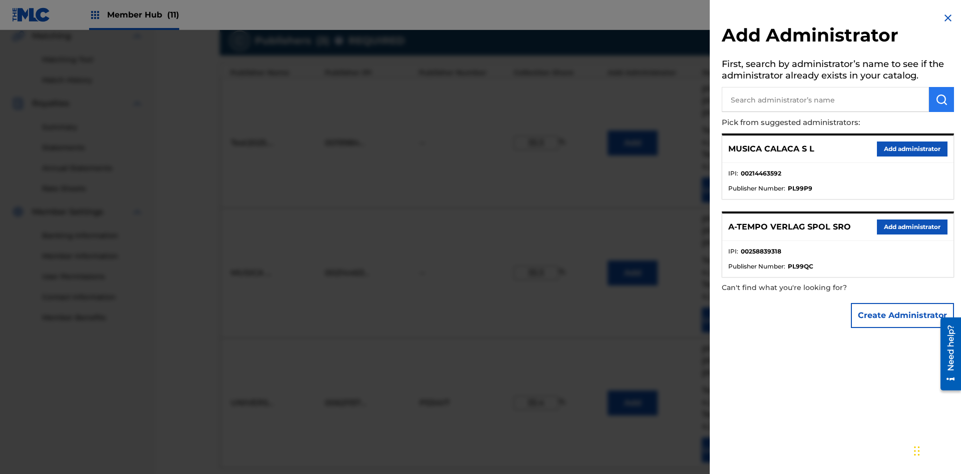
click at [825, 100] on input "text" at bounding box center [825, 99] width 207 height 25
type input "BMG MUSIC PUB. [GEOGRAPHIC_DATA]"
click at [941, 100] on img "submit" at bounding box center [941, 100] width 12 height 12
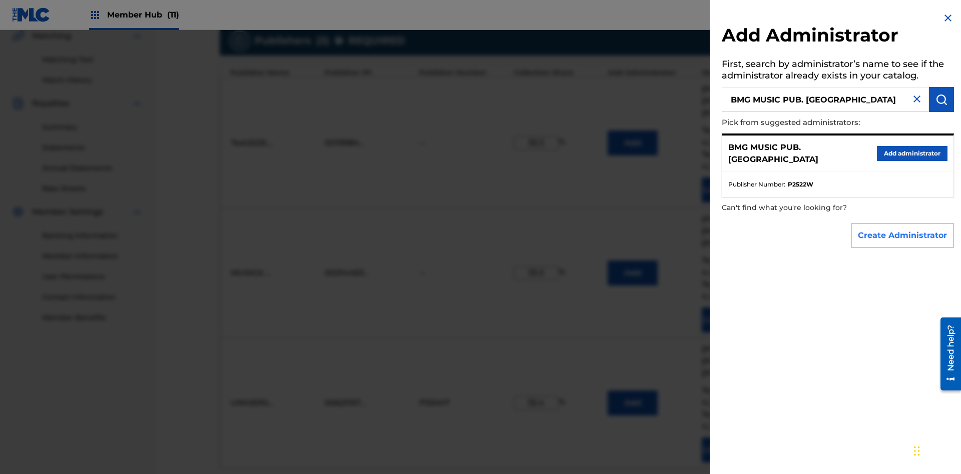
click at [903, 235] on button "Create Administrator" at bounding box center [902, 235] width 103 height 25
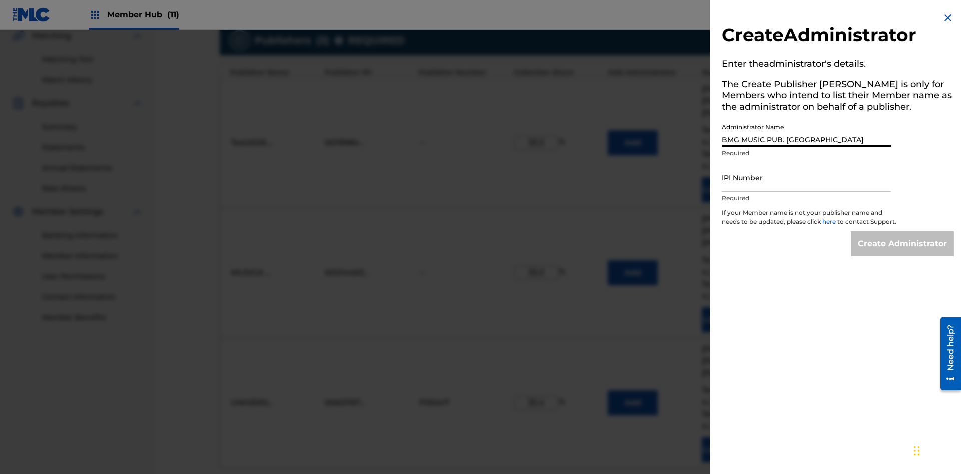
click at [806, 178] on input "IPI Number" at bounding box center [806, 178] width 169 height 29
click at [903, 253] on input "Create Administrator" at bounding box center [902, 244] width 103 height 25
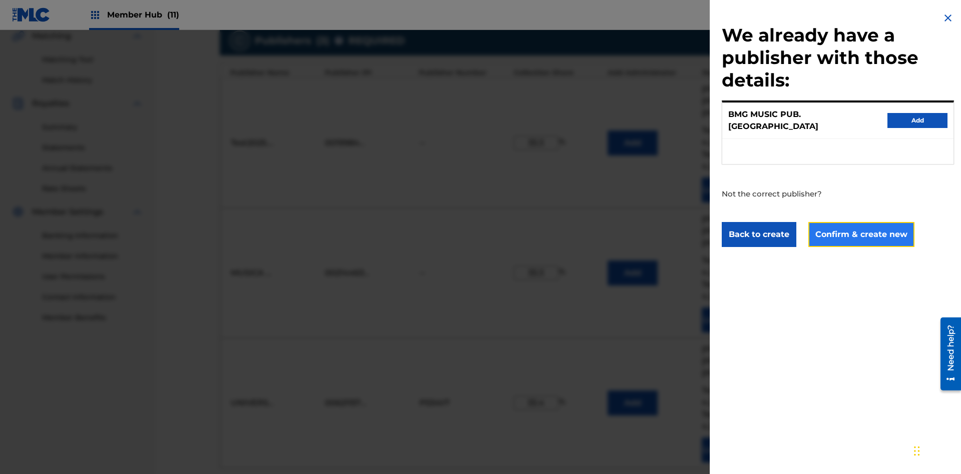
click at [860, 225] on button "Confirm & create new" at bounding box center [861, 234] width 106 height 25
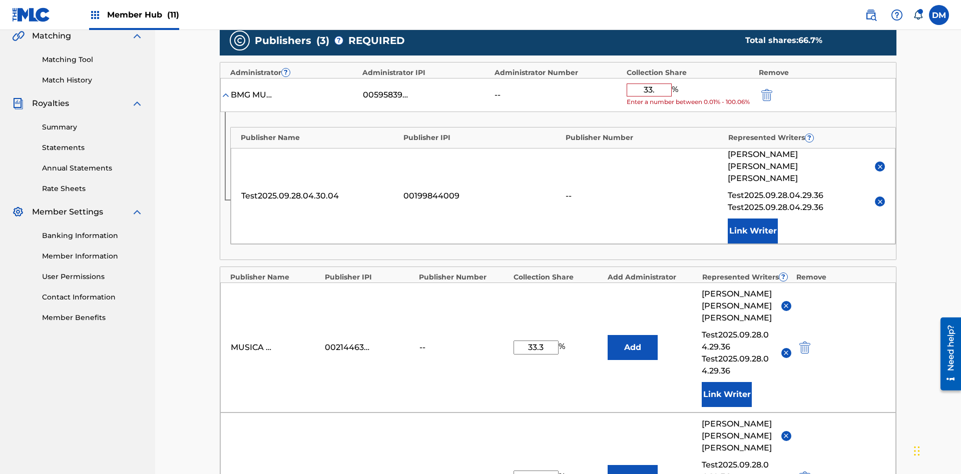
type input "33.3"
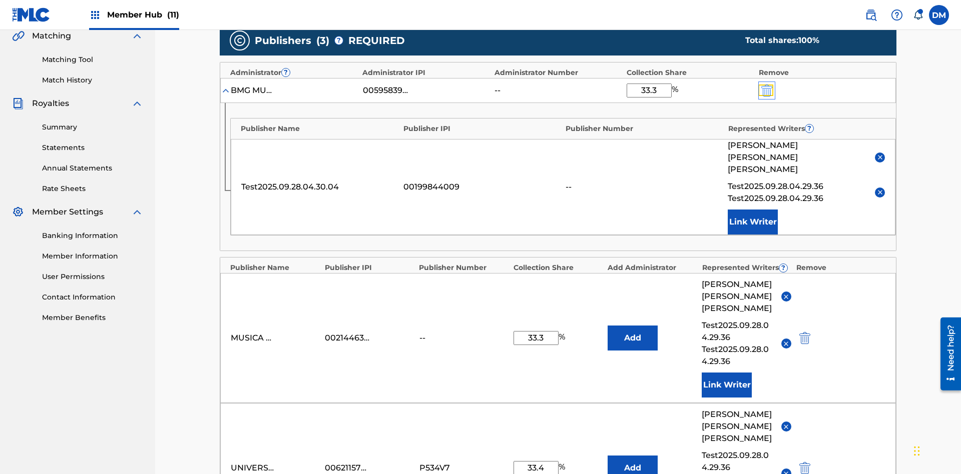
click at [766, 85] on img "submit" at bounding box center [766, 91] width 11 height 12
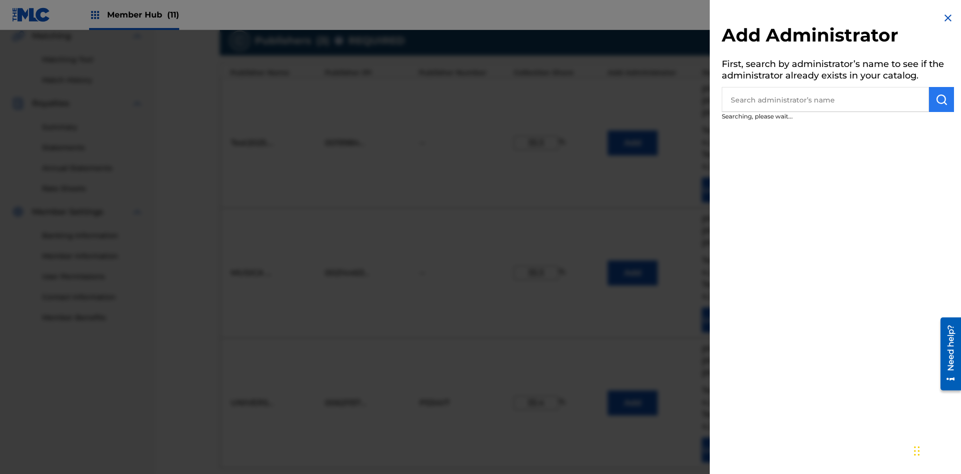
click at [825, 100] on input "text" at bounding box center [825, 99] width 207 height 25
type input "Test2025.09.28.04.32.40"
click at [941, 100] on img "submit" at bounding box center [941, 100] width 12 height 12
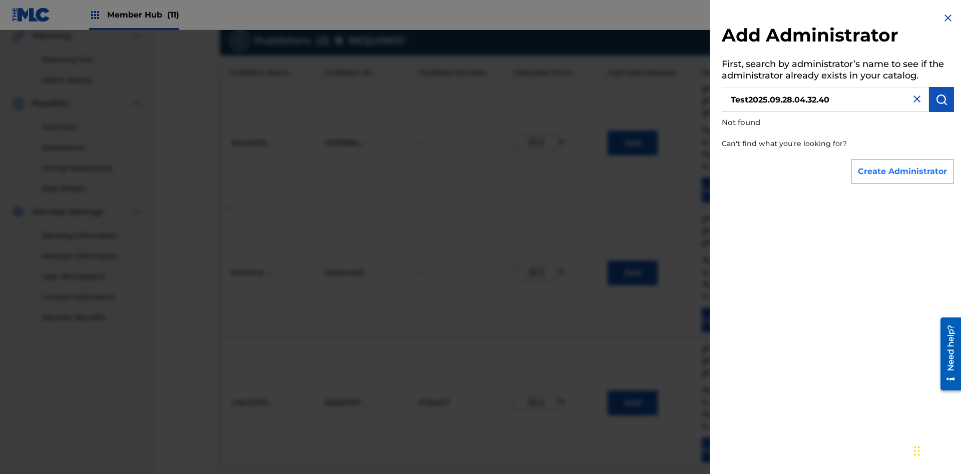
click at [903, 171] on button "Create Administrator" at bounding box center [902, 171] width 103 height 25
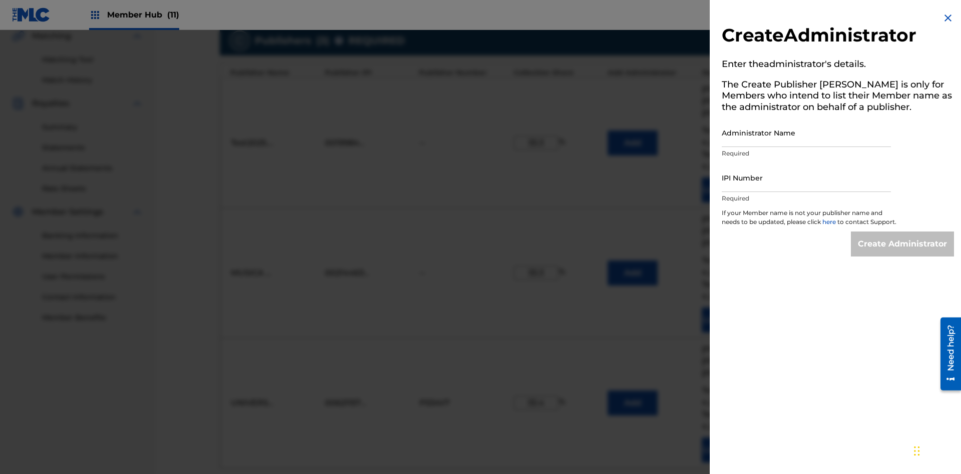
click at [806, 133] on input "Administrator Name" at bounding box center [806, 133] width 169 height 29
click at [806, 178] on input "IPI Number" at bounding box center [806, 178] width 169 height 29
click at [903, 253] on input "Create Administrator" at bounding box center [902, 244] width 103 height 25
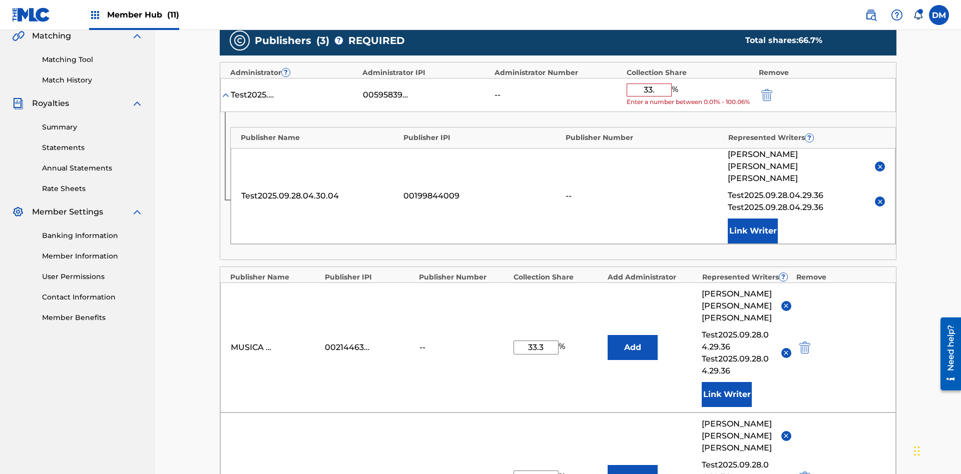
type input "33.3"
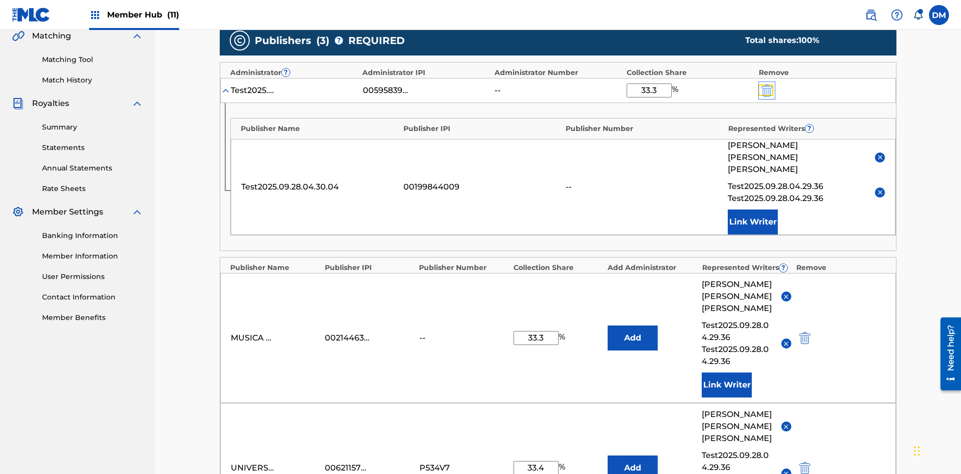
click at [766, 85] on img "submit" at bounding box center [766, 91] width 11 height 12
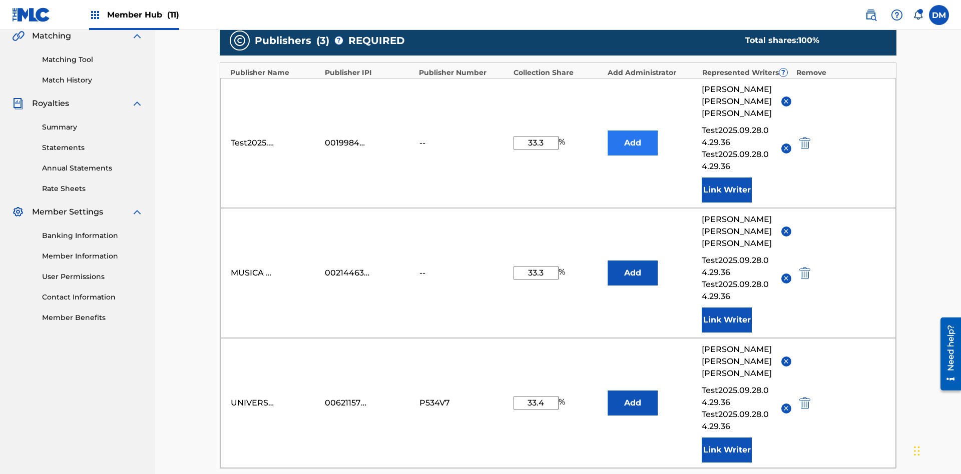
type input "33.3"
click at [633, 131] on button "Add" at bounding box center [633, 143] width 50 height 25
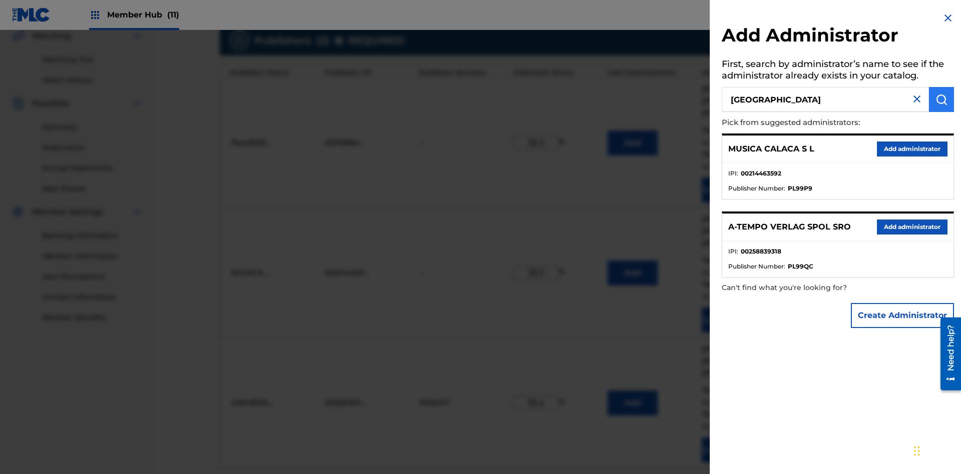
type input "[GEOGRAPHIC_DATA]"
click at [941, 100] on img "submit" at bounding box center [941, 100] width 12 height 12
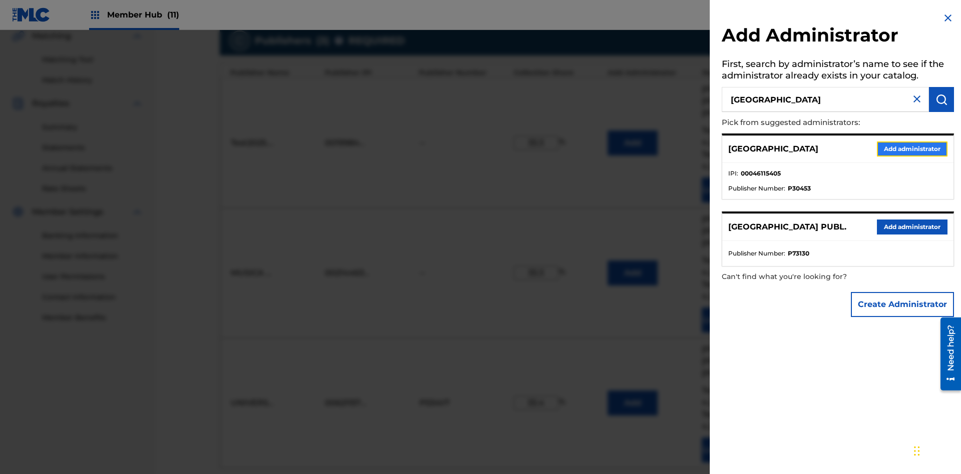
click at [911, 149] on button "Add administrator" at bounding box center [912, 149] width 71 height 15
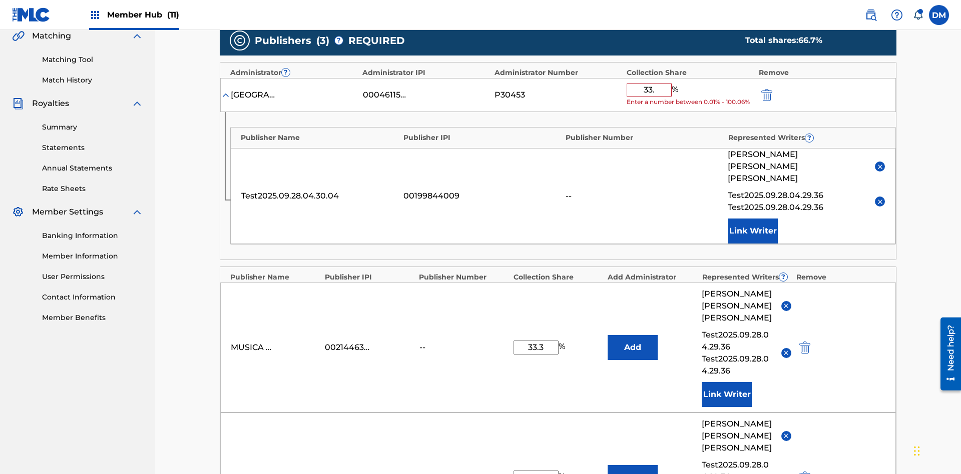
type input "33.3"
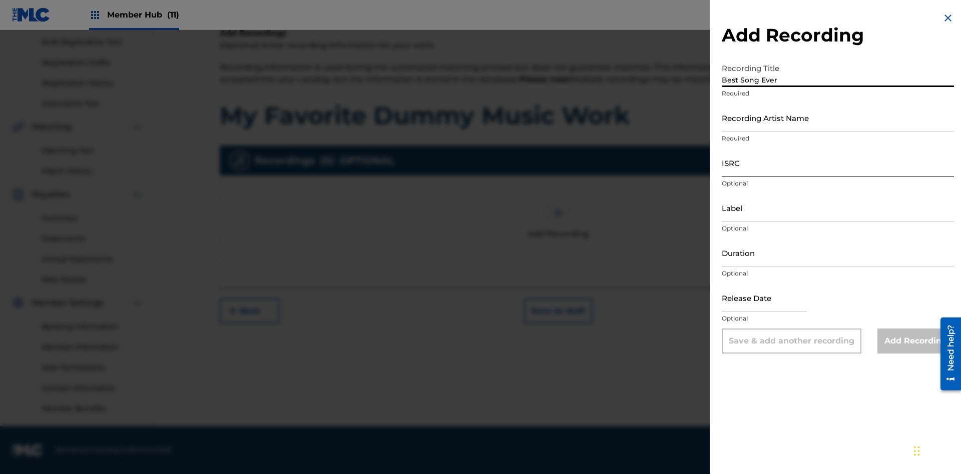
click at [838, 118] on input "Recording Artist Name" at bounding box center [838, 118] width 232 height 29
click at [838, 163] on input "ISRC" at bounding box center [838, 163] width 232 height 29
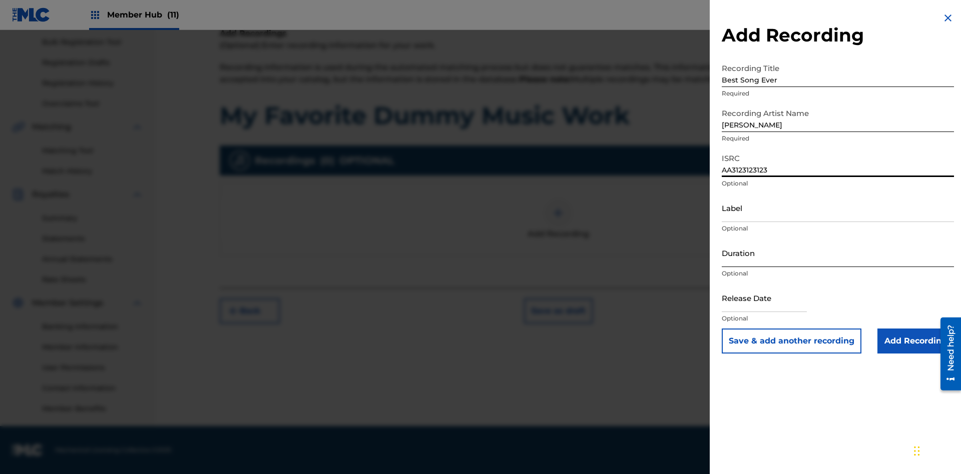
click at [838, 208] on input "Label" at bounding box center [838, 208] width 232 height 29
click at [838, 253] on input "Duration" at bounding box center [838, 253] width 232 height 29
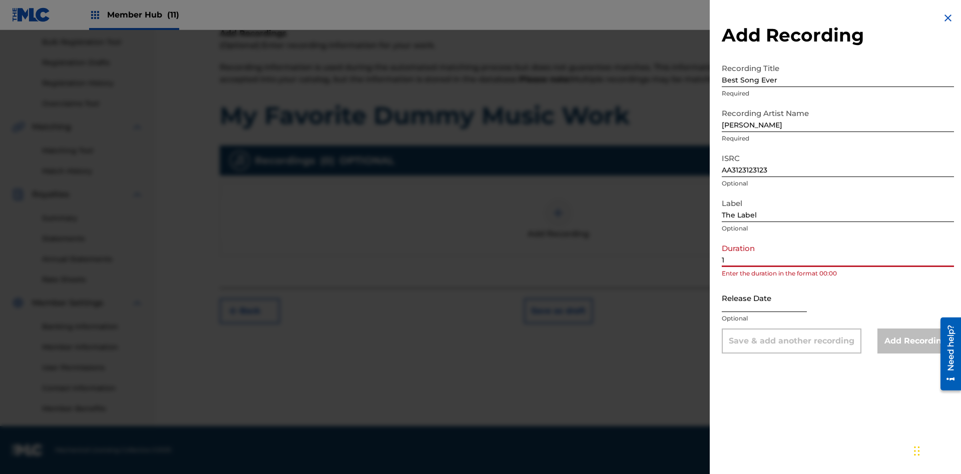
click at [838, 253] on input "1" at bounding box center [838, 253] width 232 height 29
click at [772, 299] on input "text" at bounding box center [764, 298] width 85 height 29
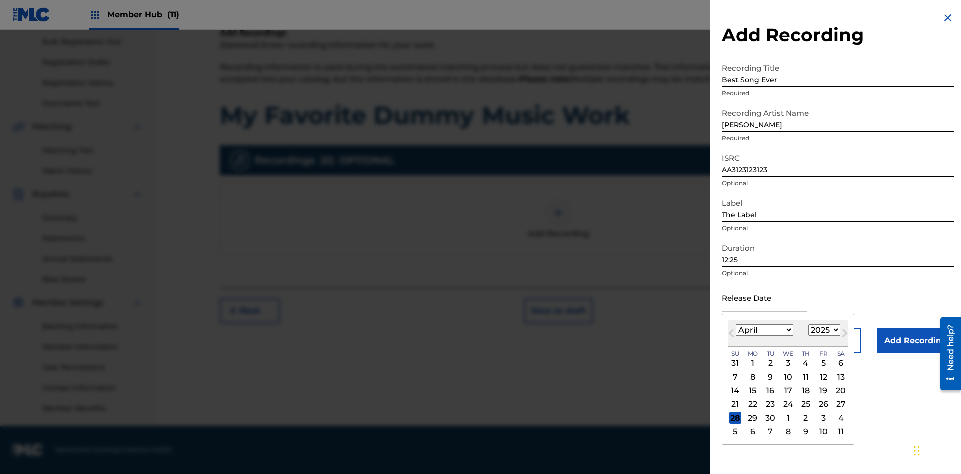
click at [823, 331] on select "1900 1901 1902 1903 1904 1905 1906 1907 1908 1909 1910 1911 1912 1913 1914 1915…" at bounding box center [824, 331] width 32 height 12
click at [915, 341] on input "Add Recording" at bounding box center [915, 341] width 77 height 25
click at [558, 228] on div at bounding box center [558, 213] width 30 height 30
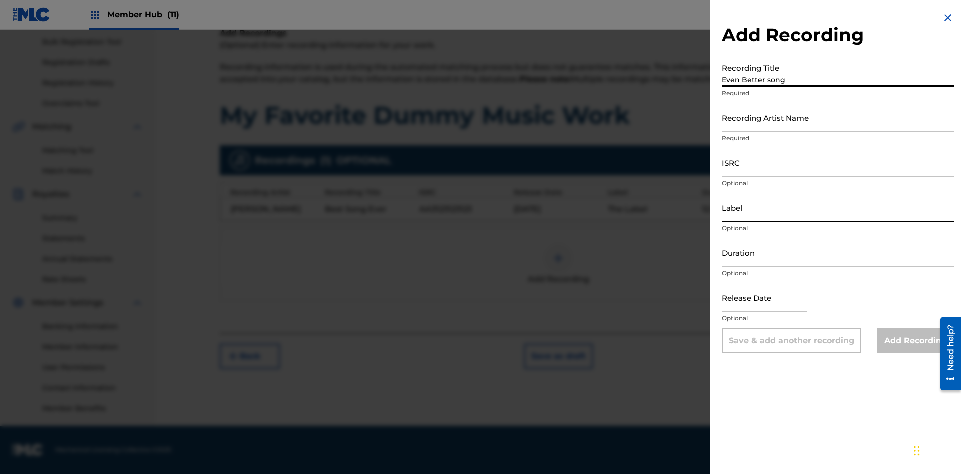
click at [838, 118] on input "Recording Artist Name" at bounding box center [838, 118] width 232 height 29
click at [838, 163] on input "ISRC" at bounding box center [838, 163] width 232 height 29
click at [838, 208] on input "Label" at bounding box center [838, 208] width 232 height 29
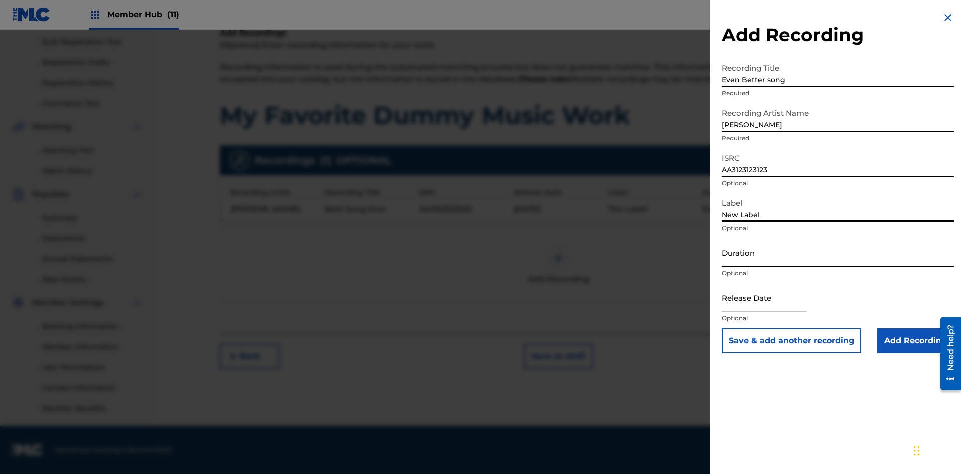
click at [838, 253] on input "Duration" at bounding box center [838, 253] width 232 height 29
click at [838, 253] on input "1" at bounding box center [838, 253] width 232 height 29
click at [772, 299] on input "text" at bounding box center [764, 298] width 85 height 29
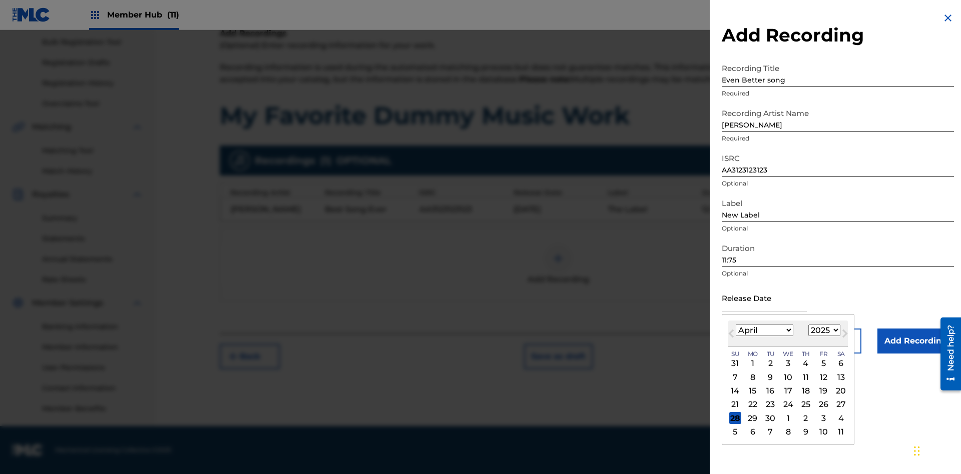
click at [823, 331] on select "1900 1901 1902 1903 1904 1905 1906 1907 1908 1909 1910 1911 1912 1913 1914 1915…" at bounding box center [824, 331] width 32 height 12
click at [804, 364] on div "1" at bounding box center [806, 364] width 12 height 12
click at [915, 341] on input "Add Recording" at bounding box center [915, 341] width 77 height 25
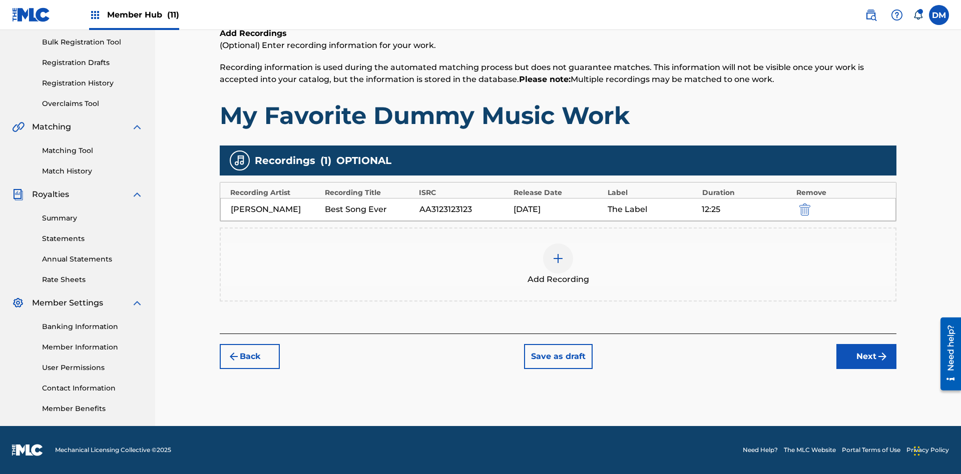
click at [558, 265] on div at bounding box center [558, 259] width 30 height 30
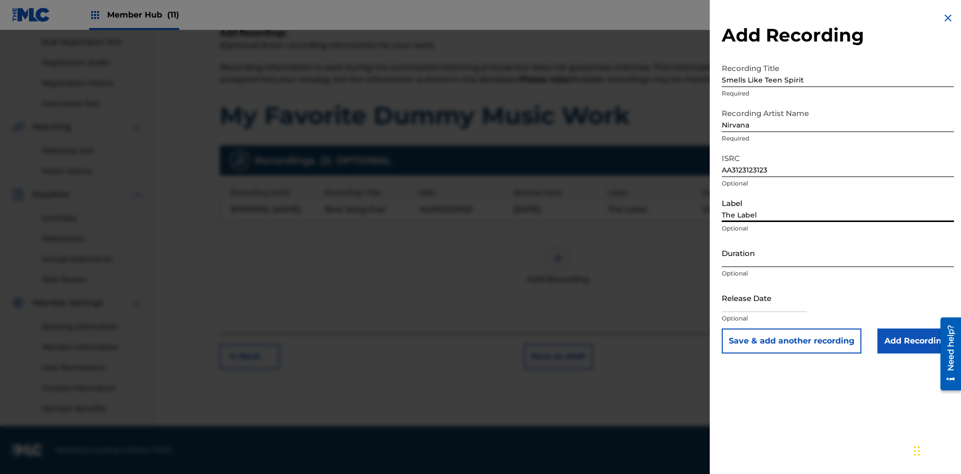
click at [838, 253] on input "Duration" at bounding box center [838, 253] width 232 height 29
click at [838, 253] on input "1" at bounding box center [838, 253] width 232 height 29
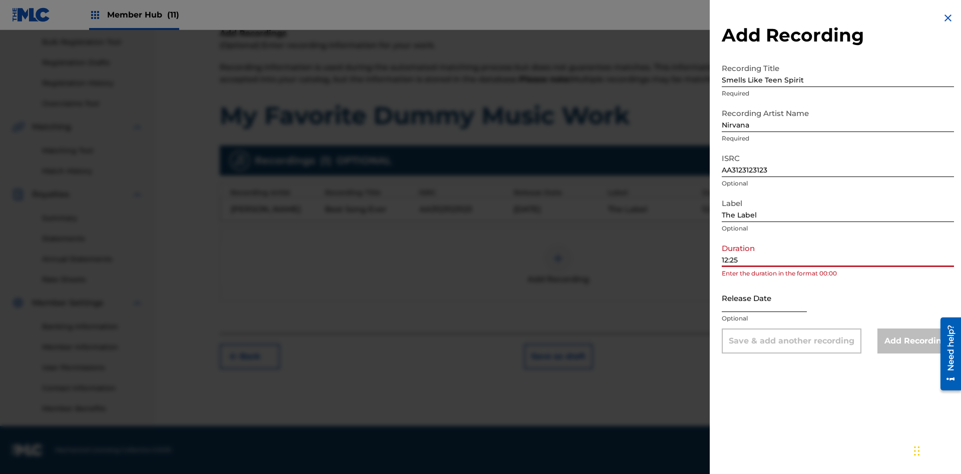
click at [772, 299] on input "text" at bounding box center [764, 298] width 85 height 29
click at [915, 341] on input "Add Recording" at bounding box center [915, 341] width 77 height 25
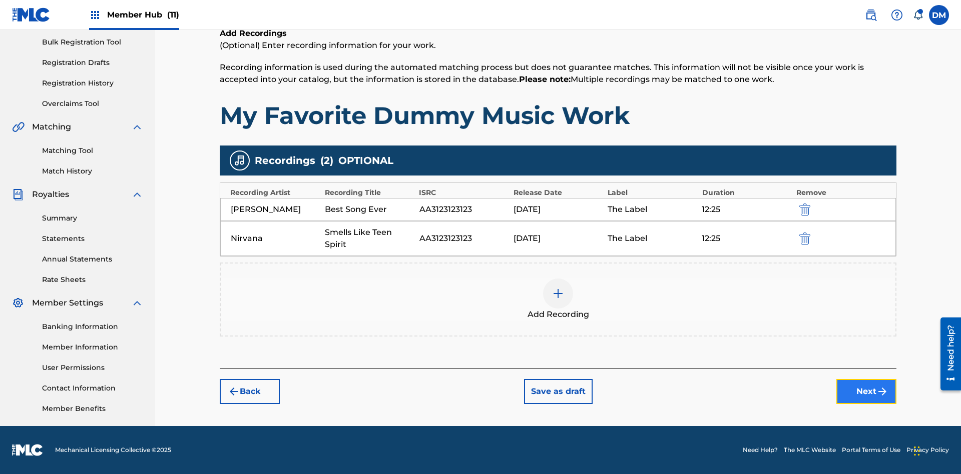
click at [866, 392] on button "Next" at bounding box center [866, 391] width 60 height 25
